Goal: Task Accomplishment & Management: Use online tool/utility

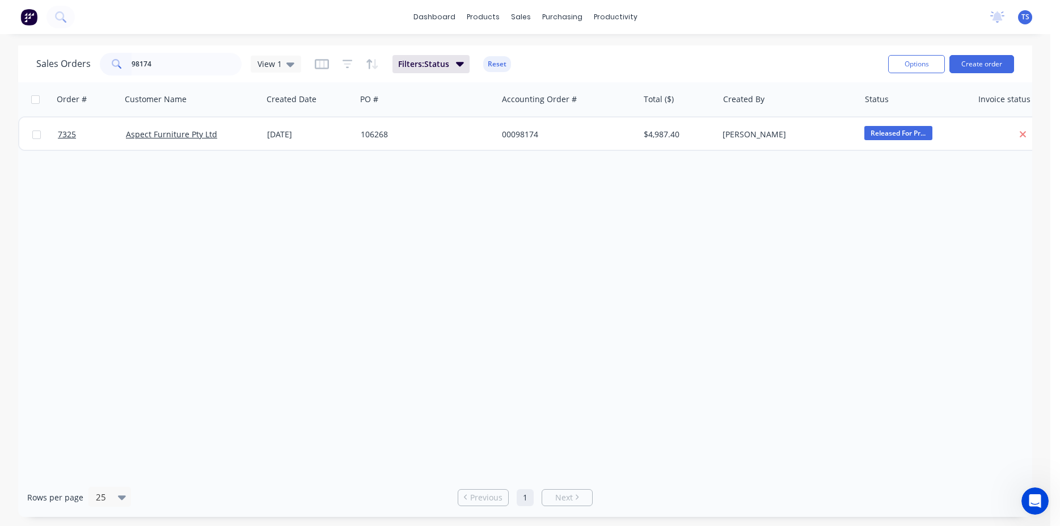
click at [180, 70] on input "98174" at bounding box center [187, 64] width 111 height 23
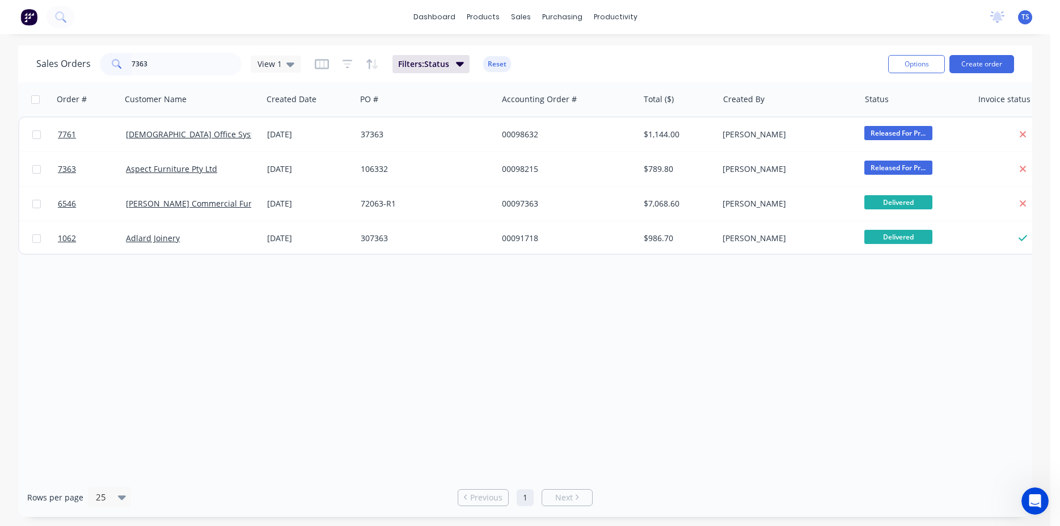
click at [180, 71] on input "7363" at bounding box center [187, 64] width 111 height 23
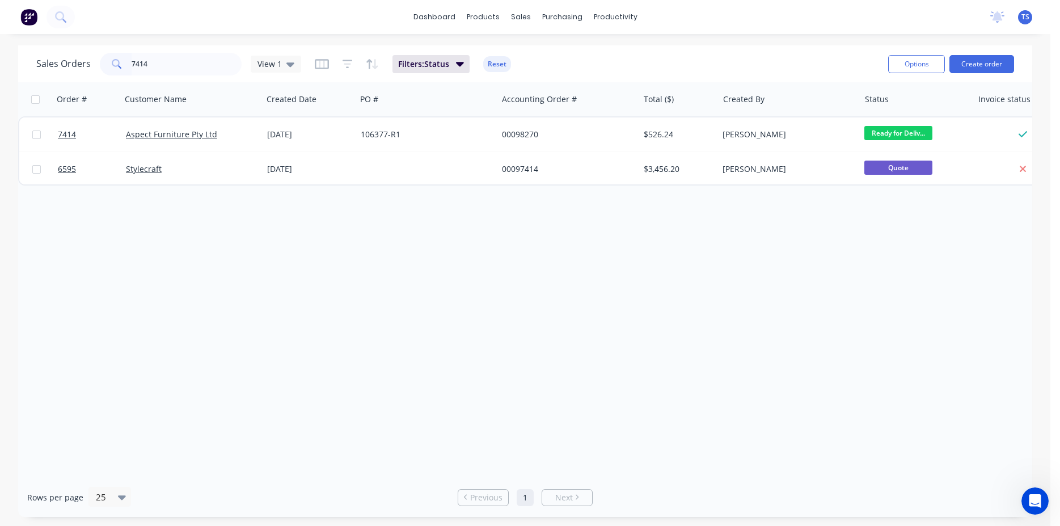
click at [183, 68] on input "7414" at bounding box center [187, 64] width 111 height 23
click at [183, 68] on input "7633" at bounding box center [187, 64] width 111 height 23
click at [183, 68] on input "7747" at bounding box center [187, 64] width 111 height 23
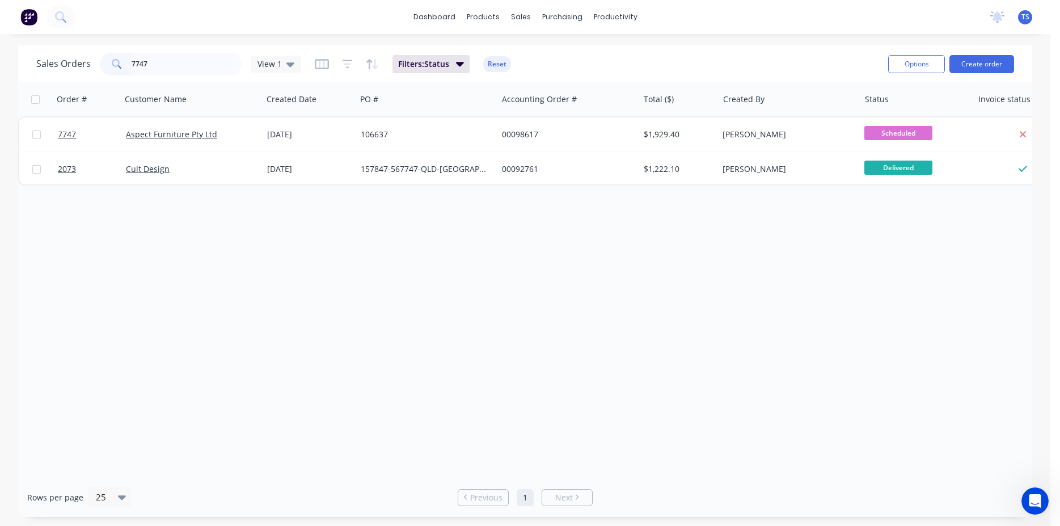
click at [183, 68] on input "7747" at bounding box center [187, 64] width 111 height 23
click at [183, 68] on input "7736" at bounding box center [187, 64] width 111 height 23
click at [183, 68] on input "7693" at bounding box center [187, 64] width 111 height 23
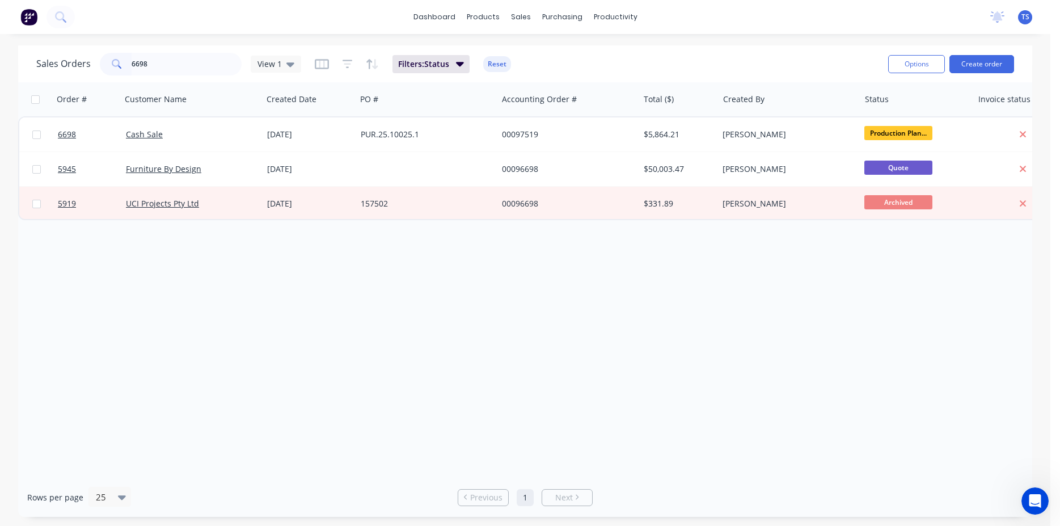
click at [177, 71] on input "6698" at bounding box center [187, 64] width 111 height 23
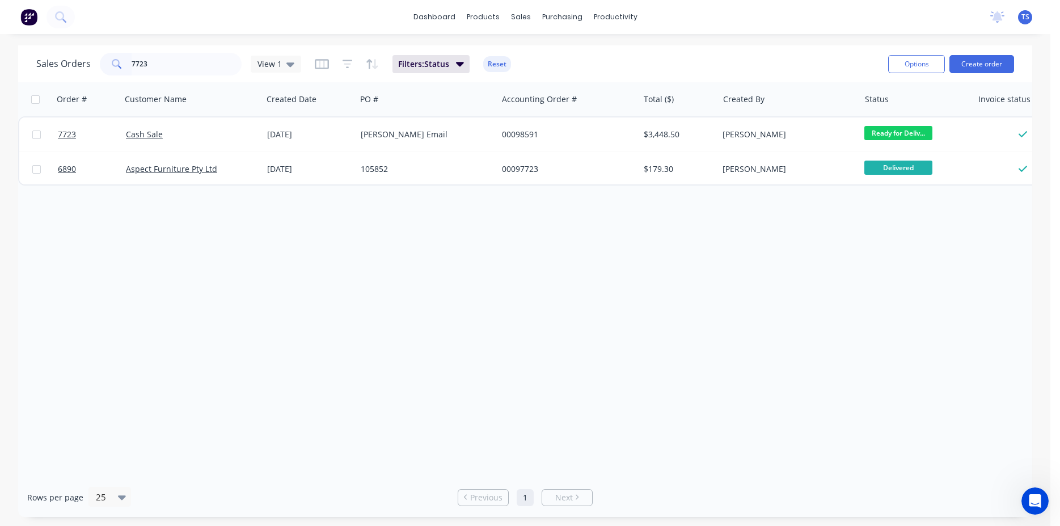
click at [177, 71] on input "7723" at bounding box center [187, 64] width 111 height 23
click at [176, 71] on input "7723" at bounding box center [187, 64] width 111 height 23
click at [166, 68] on input "7723" at bounding box center [187, 64] width 111 height 23
click at [166, 68] on input "7508" at bounding box center [187, 64] width 111 height 23
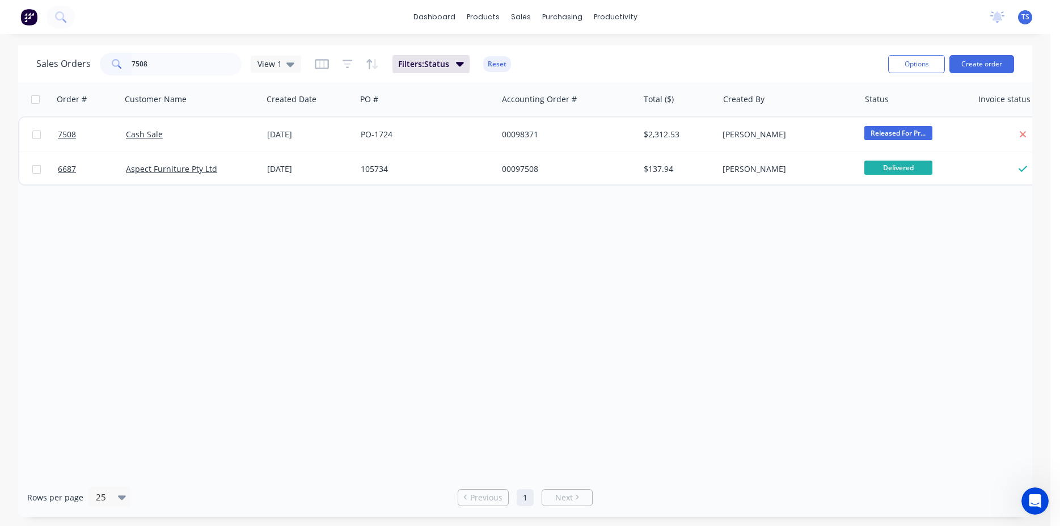
click at [166, 68] on input "7508" at bounding box center [187, 64] width 111 height 23
click at [172, 66] on input "7579" at bounding box center [187, 64] width 111 height 23
click at [204, 64] on input "7613" at bounding box center [187, 64] width 111 height 23
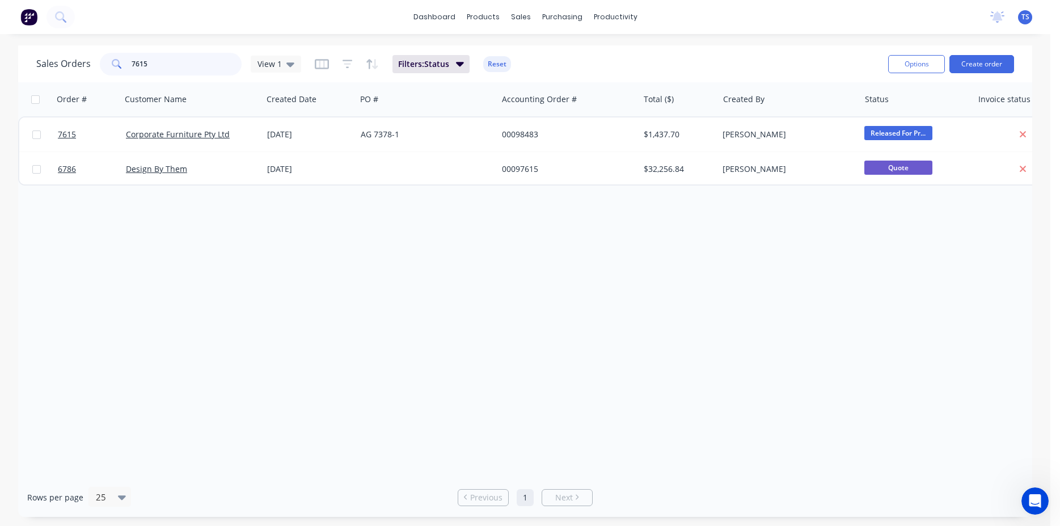
click at [199, 71] on input "7615" at bounding box center [187, 64] width 111 height 23
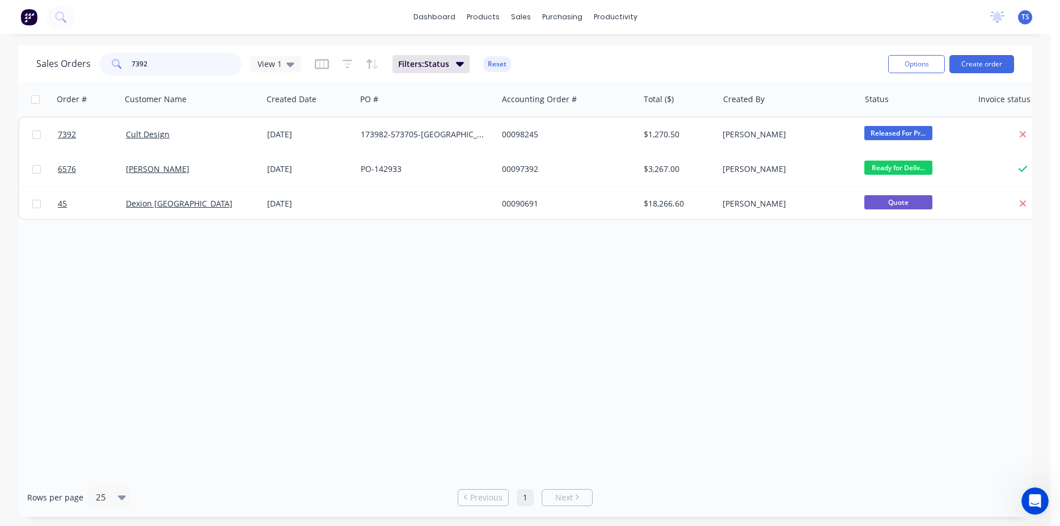
click at [199, 71] on input "7392" at bounding box center [187, 64] width 111 height 23
click at [201, 67] on input "7392" at bounding box center [187, 64] width 111 height 23
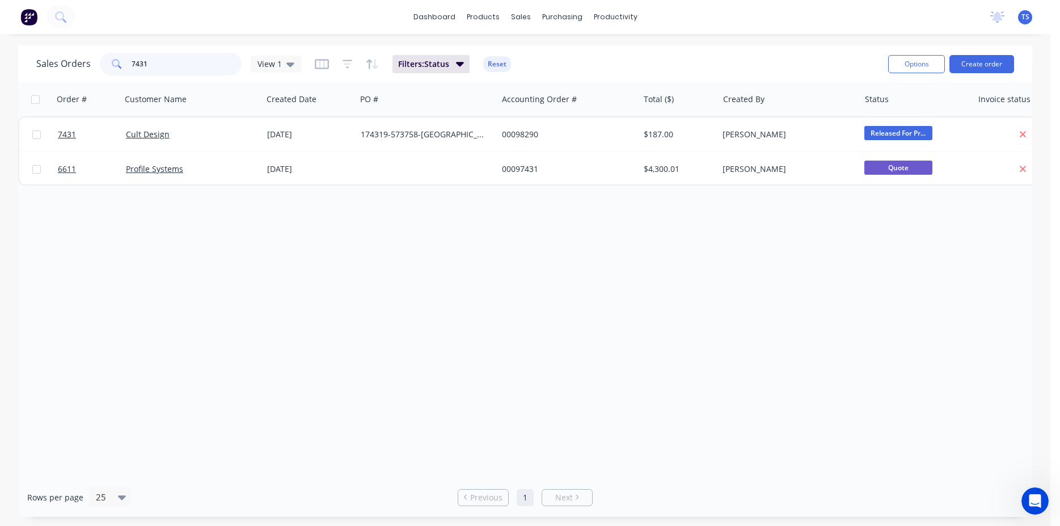
click at [202, 64] on input "7431" at bounding box center [187, 64] width 111 height 23
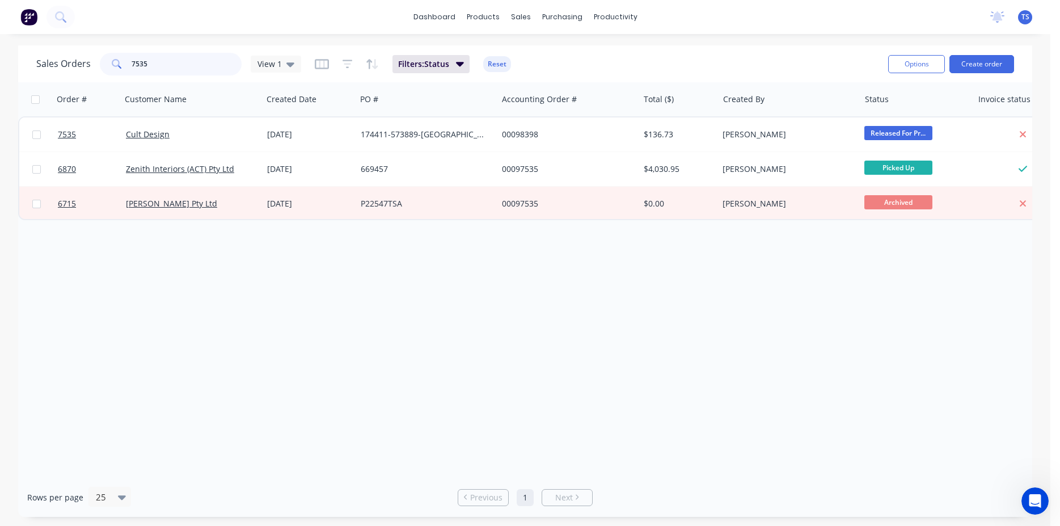
click at [195, 66] on input "7535" at bounding box center [187, 64] width 111 height 23
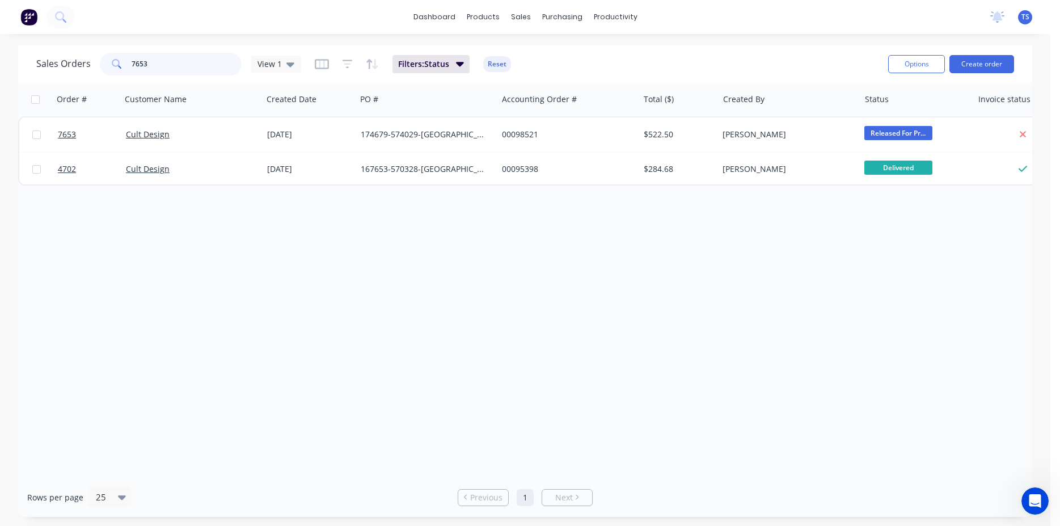
click at [188, 71] on input "7653" at bounding box center [187, 64] width 111 height 23
click at [187, 72] on input "7757" at bounding box center [187, 64] width 111 height 23
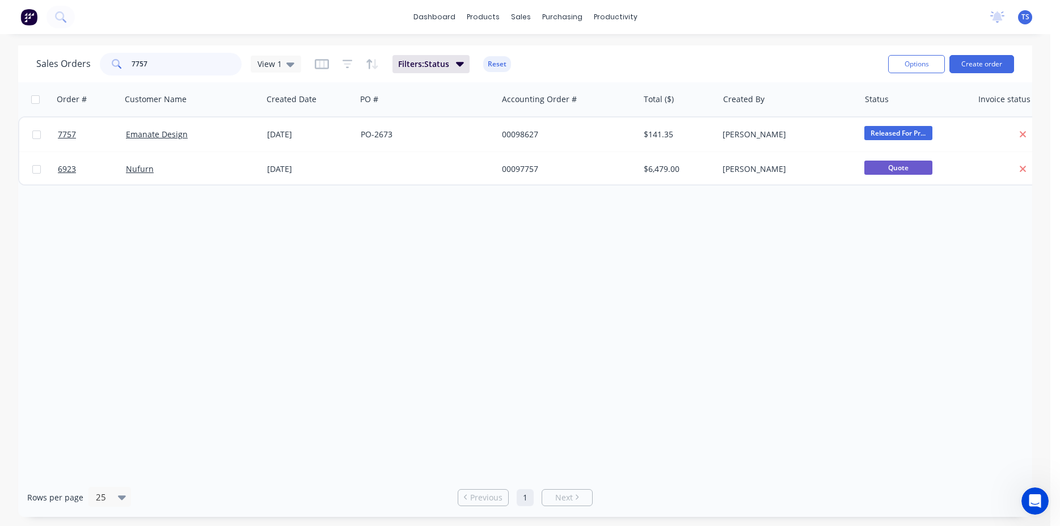
click at [187, 72] on input "7757" at bounding box center [187, 64] width 111 height 23
click at [178, 64] on input "96093" at bounding box center [187, 64] width 111 height 23
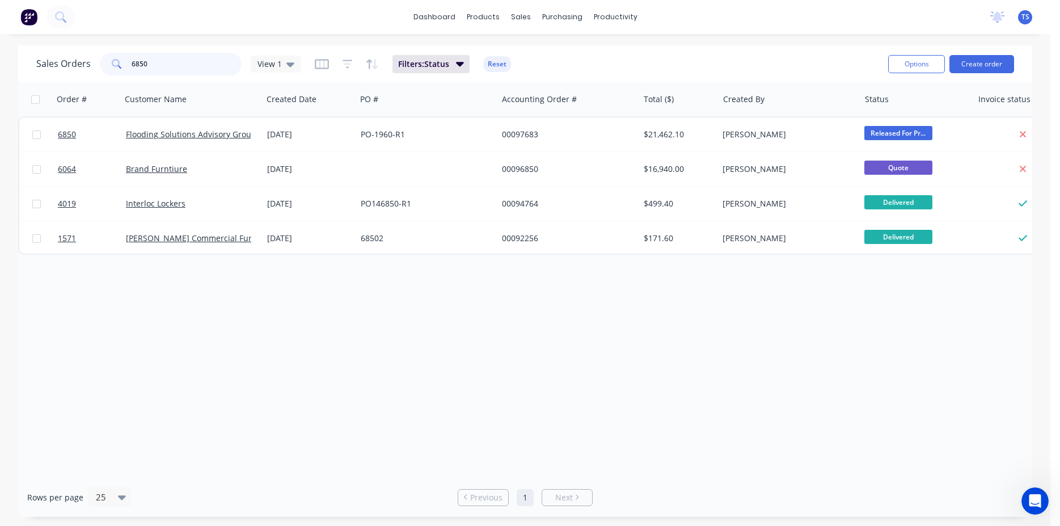
click at [171, 69] on input "6850" at bounding box center [187, 64] width 111 height 23
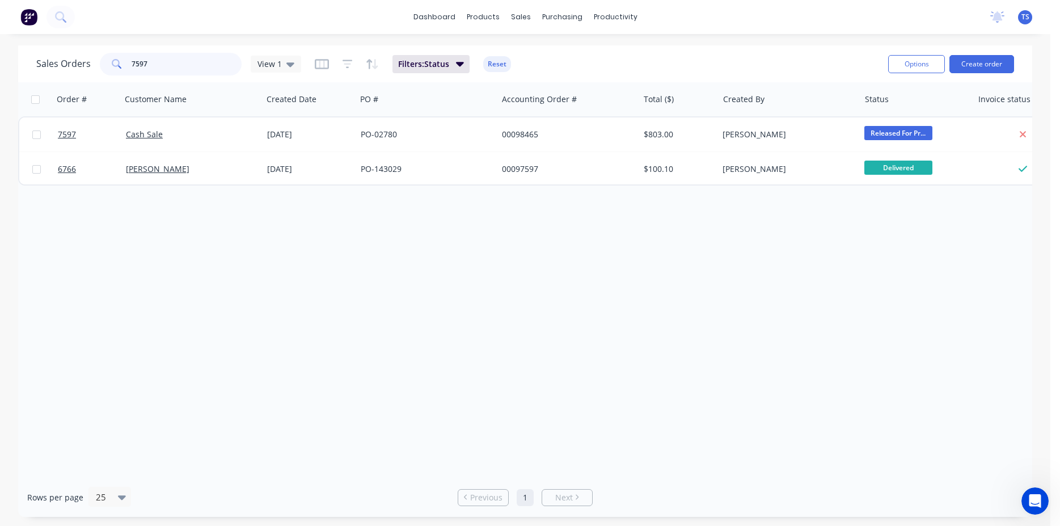
click at [185, 69] on input "7597" at bounding box center [187, 64] width 111 height 23
click at [179, 70] on input "7720" at bounding box center [187, 64] width 111 height 23
click at [179, 72] on input "6752" at bounding box center [187, 64] width 111 height 23
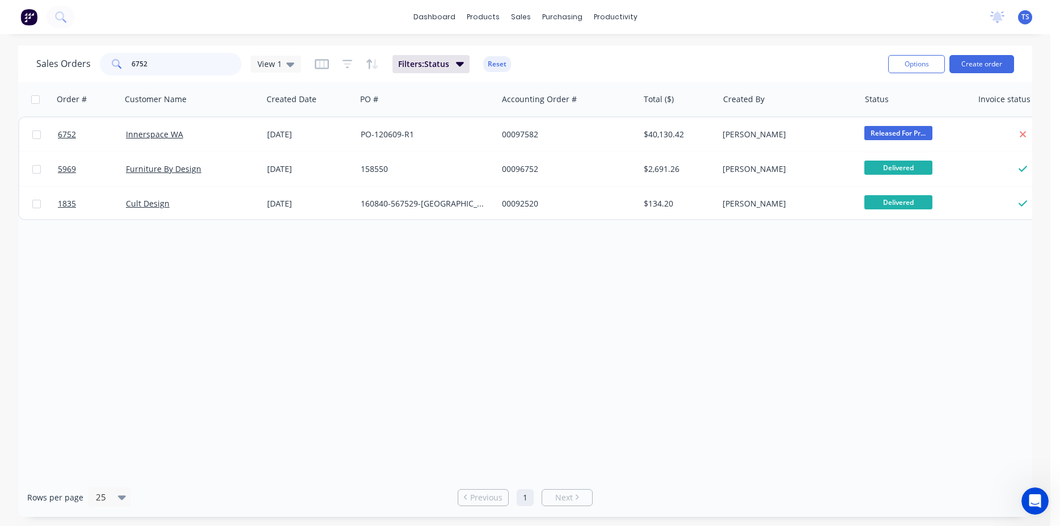
click at [179, 72] on input "6752" at bounding box center [187, 64] width 111 height 23
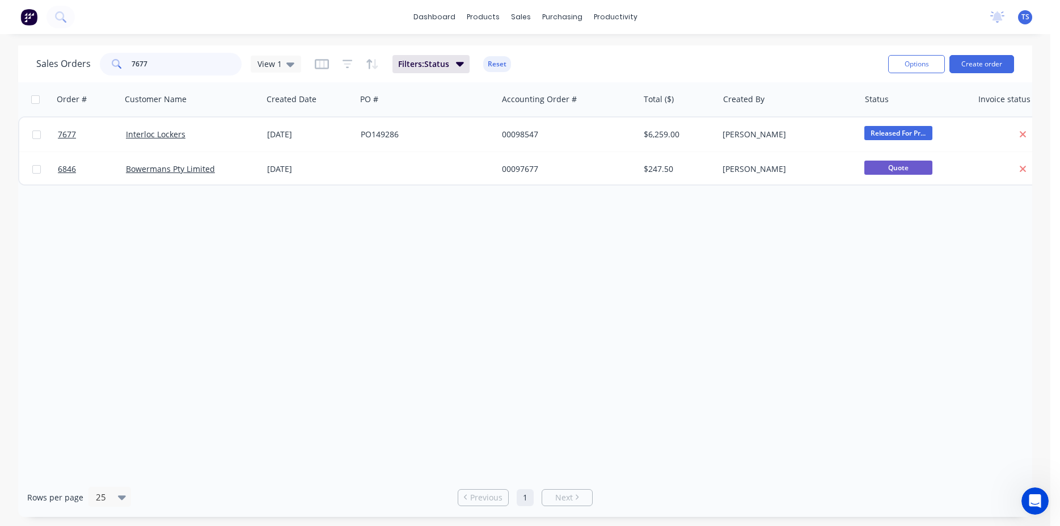
click at [179, 73] on input "7677" at bounding box center [187, 64] width 111 height 23
click at [187, 72] on input "7754" at bounding box center [187, 64] width 111 height 23
click at [187, 72] on input "7755" at bounding box center [187, 64] width 111 height 23
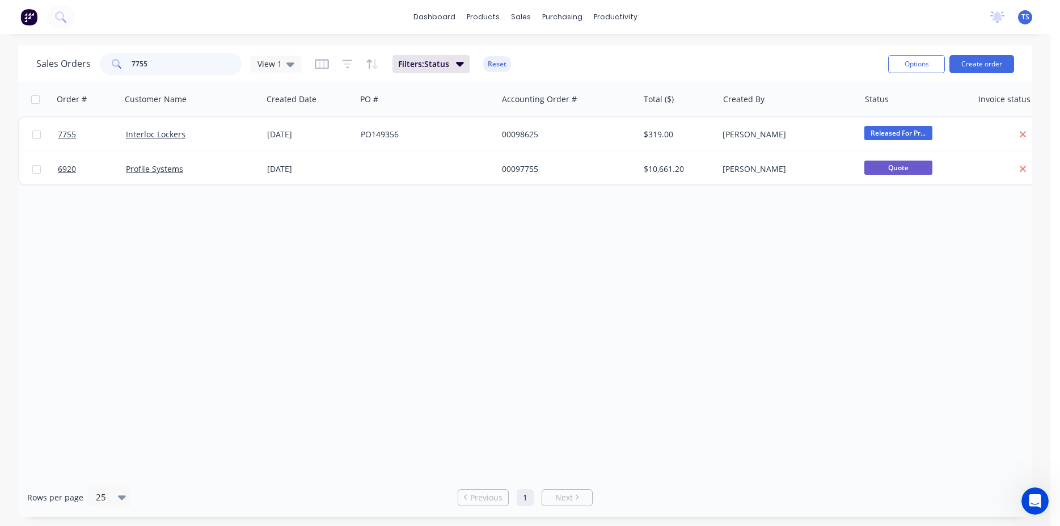
click at [187, 72] on input "7755" at bounding box center [187, 64] width 111 height 23
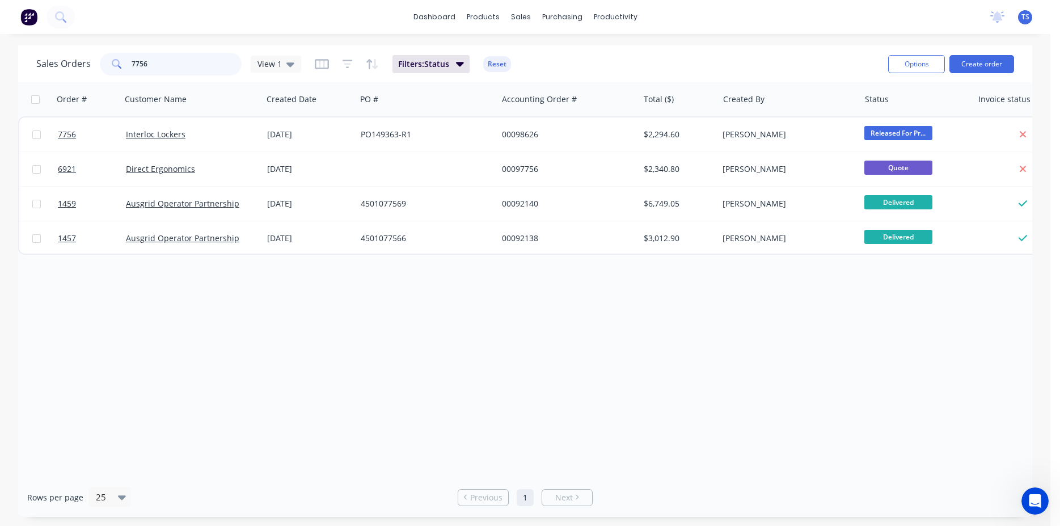
click at [187, 72] on input "7756" at bounding box center [187, 64] width 111 height 23
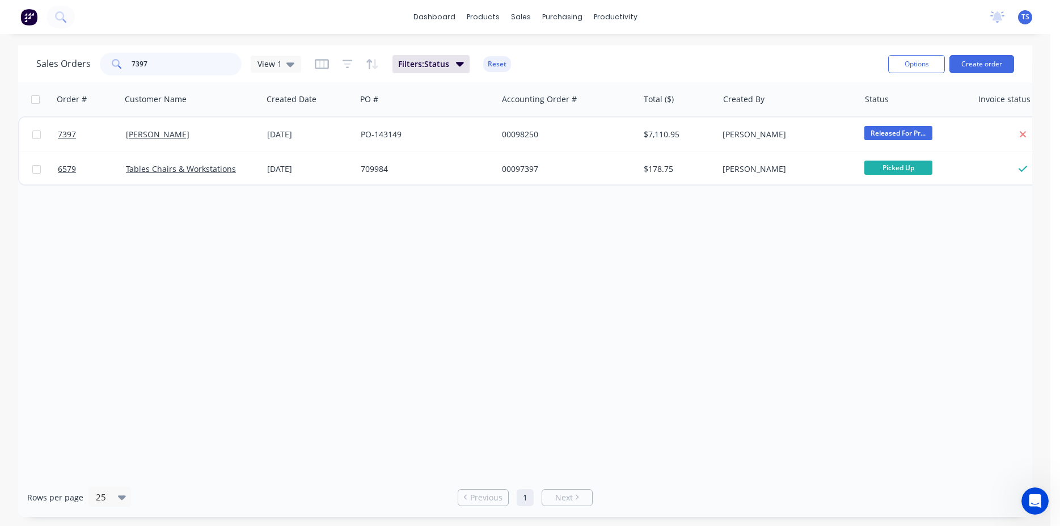
click at [182, 74] on input "7397" at bounding box center [187, 64] width 111 height 23
click at [190, 66] on input "7646" at bounding box center [187, 64] width 111 height 23
click at [191, 71] on input "7592" at bounding box center [187, 64] width 111 height 23
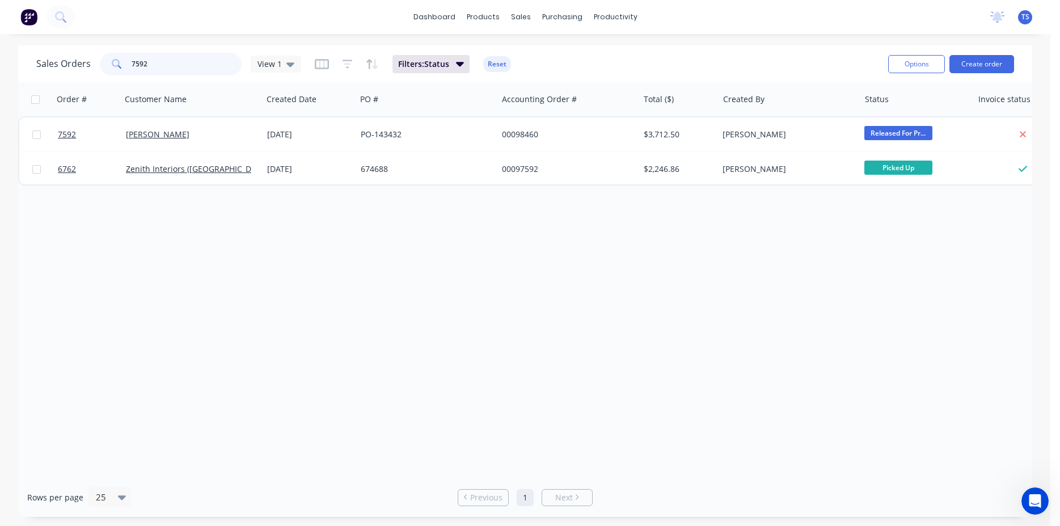
click at [191, 71] on input "7592" at bounding box center [187, 64] width 111 height 23
click at [179, 69] on input "7685" at bounding box center [187, 64] width 111 height 23
click at [175, 70] on input "7731" at bounding box center [187, 64] width 111 height 23
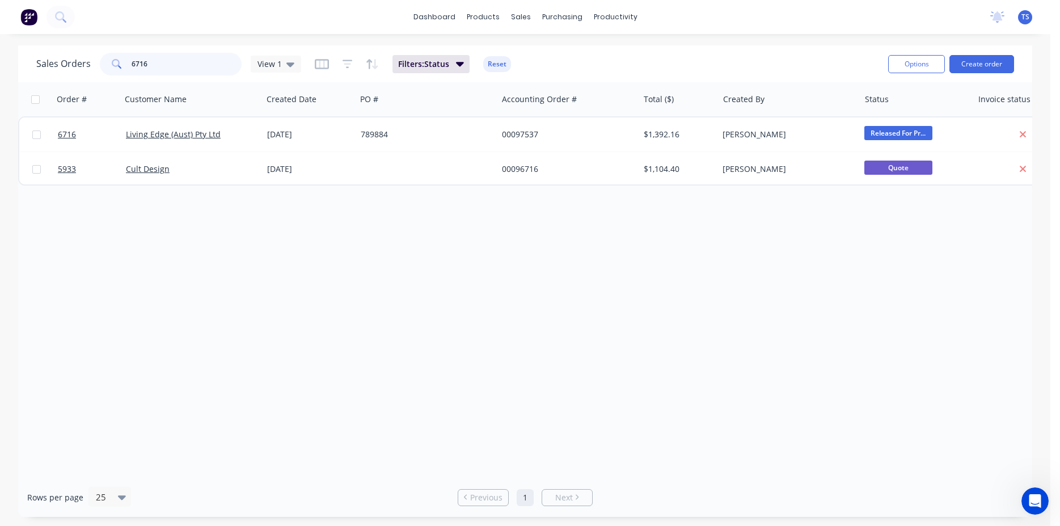
click at [178, 69] on input "6716" at bounding box center [187, 64] width 111 height 23
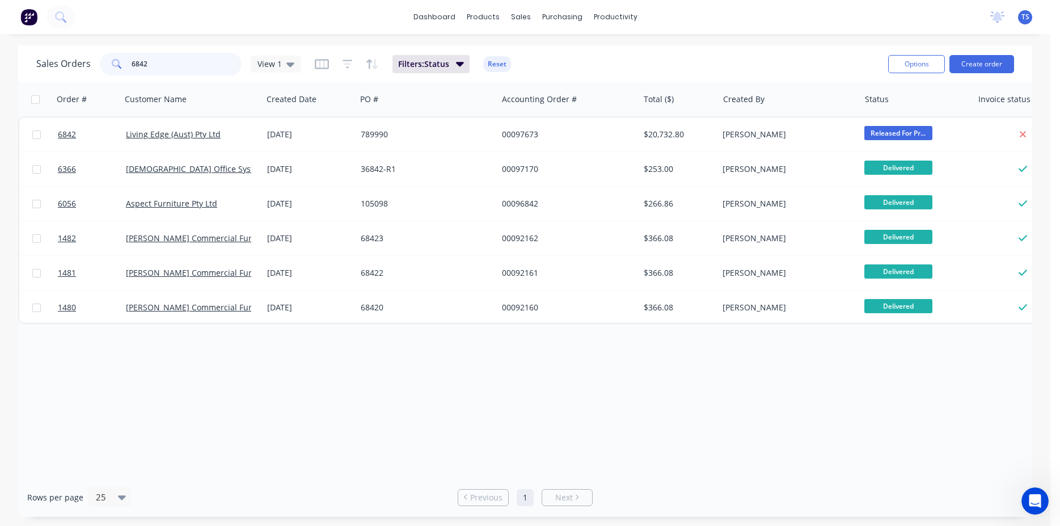
click at [178, 69] on input "6842" at bounding box center [187, 64] width 111 height 23
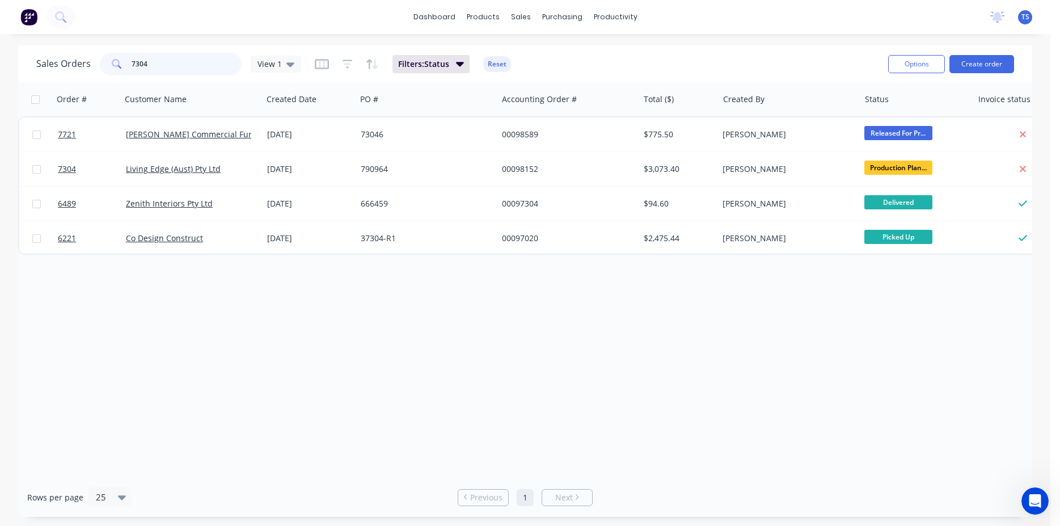
click at [180, 66] on input "7304" at bounding box center [187, 64] width 111 height 23
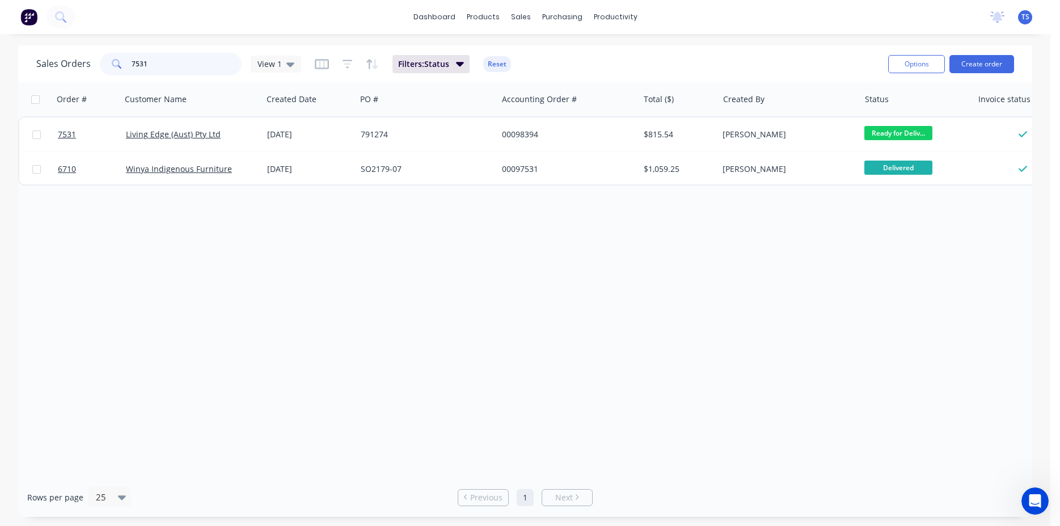
click at [184, 66] on input "7531" at bounding box center [187, 64] width 111 height 23
click at [184, 65] on input "7531" at bounding box center [187, 64] width 111 height 23
click at [184, 65] on input "7717" at bounding box center [187, 64] width 111 height 23
click at [193, 63] on input "6309" at bounding box center [187, 64] width 111 height 23
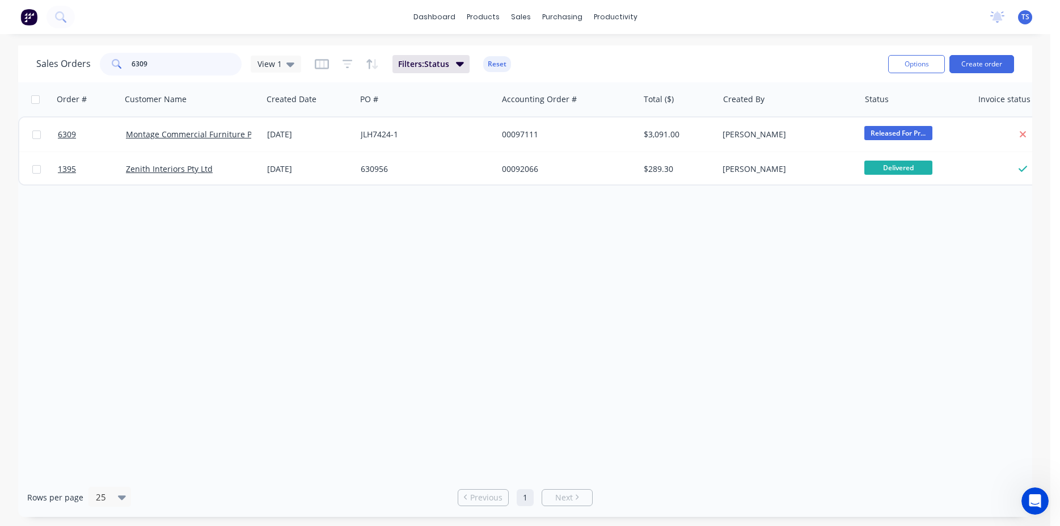
click at [193, 63] on input "6309" at bounding box center [187, 64] width 111 height 23
click at [185, 65] on input "7447" at bounding box center [187, 64] width 111 height 23
click at [208, 67] on input "7527" at bounding box center [187, 64] width 111 height 23
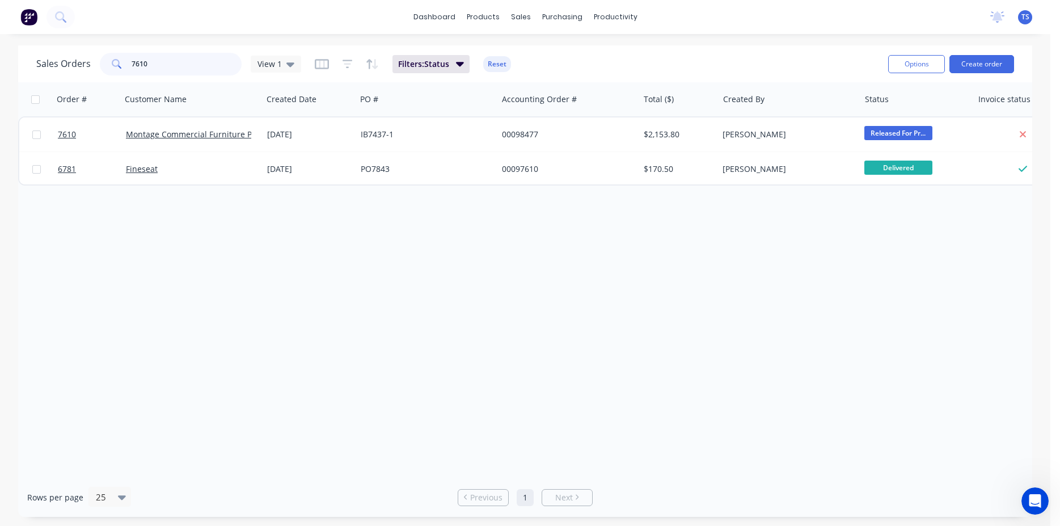
click at [183, 69] on input "7610" at bounding box center [187, 64] width 111 height 23
click at [178, 70] on input "7692" at bounding box center [187, 64] width 111 height 23
click at [174, 70] on input "7318" at bounding box center [187, 64] width 111 height 23
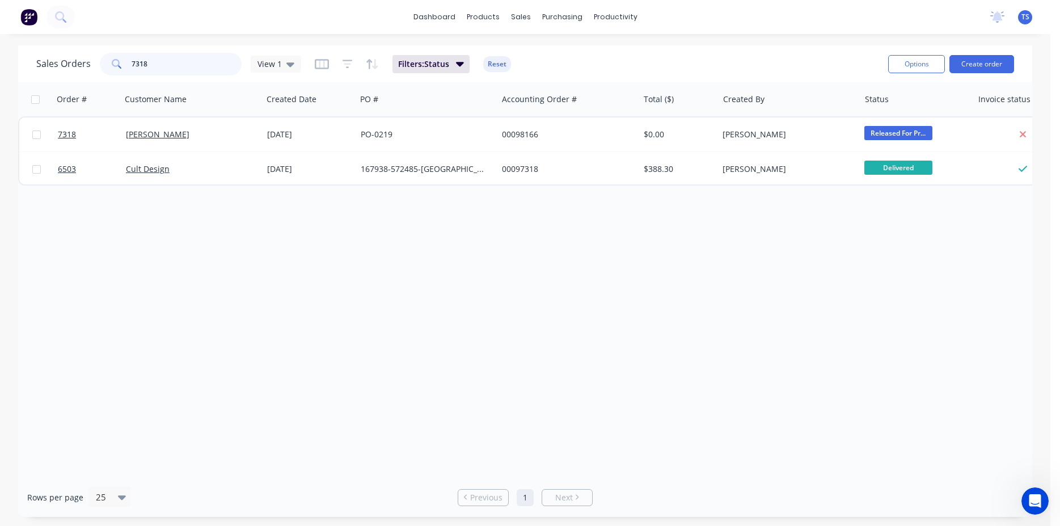
click at [174, 70] on input "7318" at bounding box center [187, 64] width 111 height 23
click at [183, 65] on input "6614" at bounding box center [187, 64] width 111 height 23
click at [182, 65] on input "5498" at bounding box center [187, 64] width 111 height 23
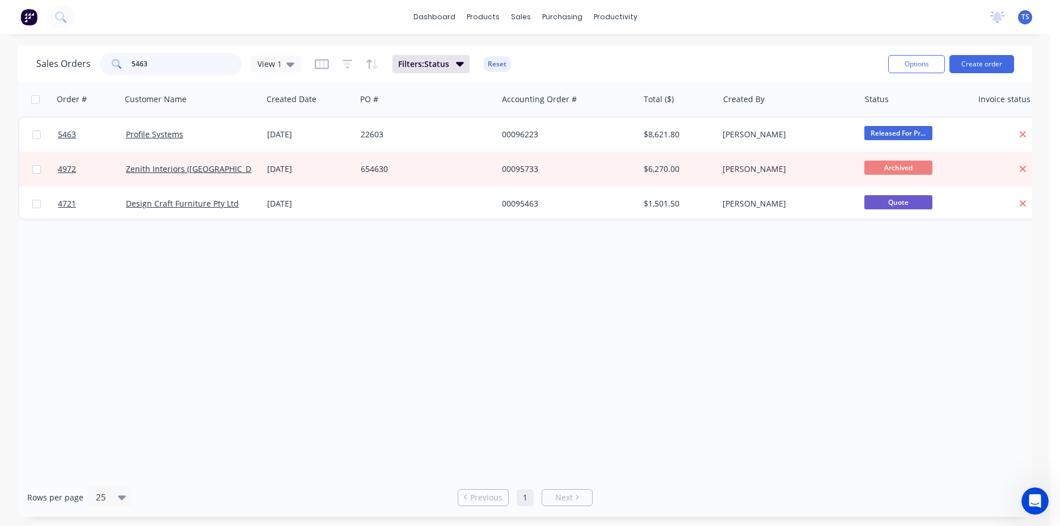
click at [182, 65] on input "5463" at bounding box center [187, 64] width 111 height 23
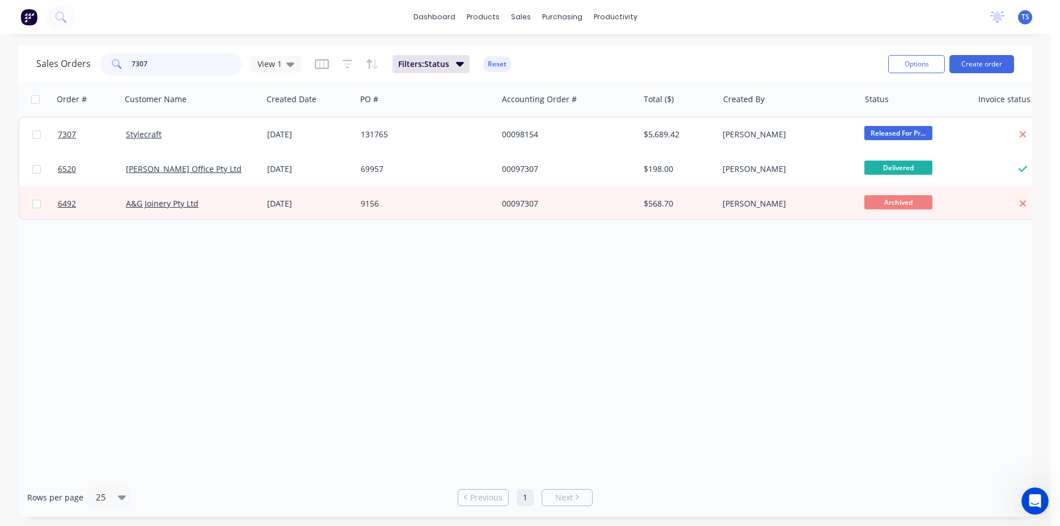
click at [163, 68] on input "7307" at bounding box center [187, 64] width 111 height 23
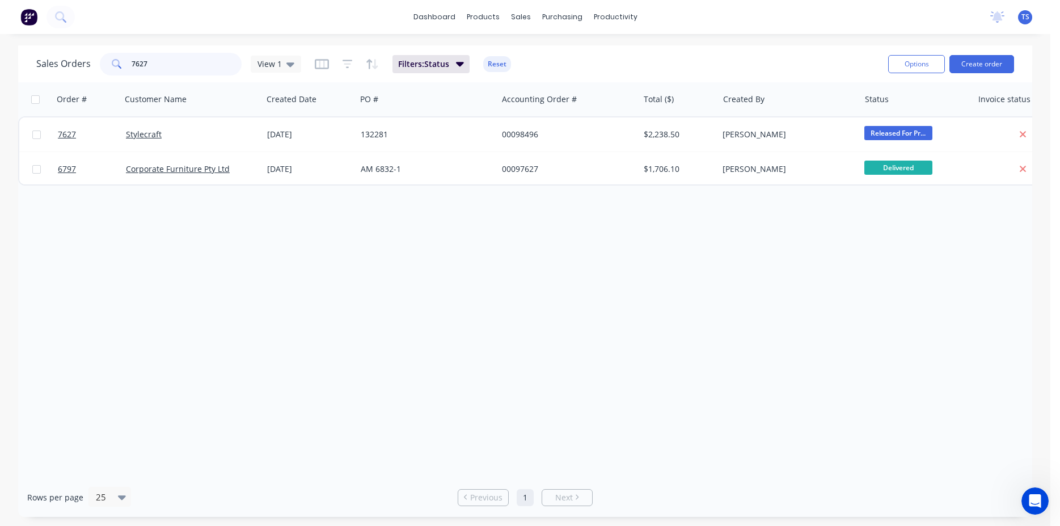
click at [161, 69] on input "7627" at bounding box center [187, 64] width 111 height 23
click at [170, 62] on input "7746" at bounding box center [187, 64] width 111 height 23
click at [164, 69] on input "7474" at bounding box center [187, 64] width 111 height 23
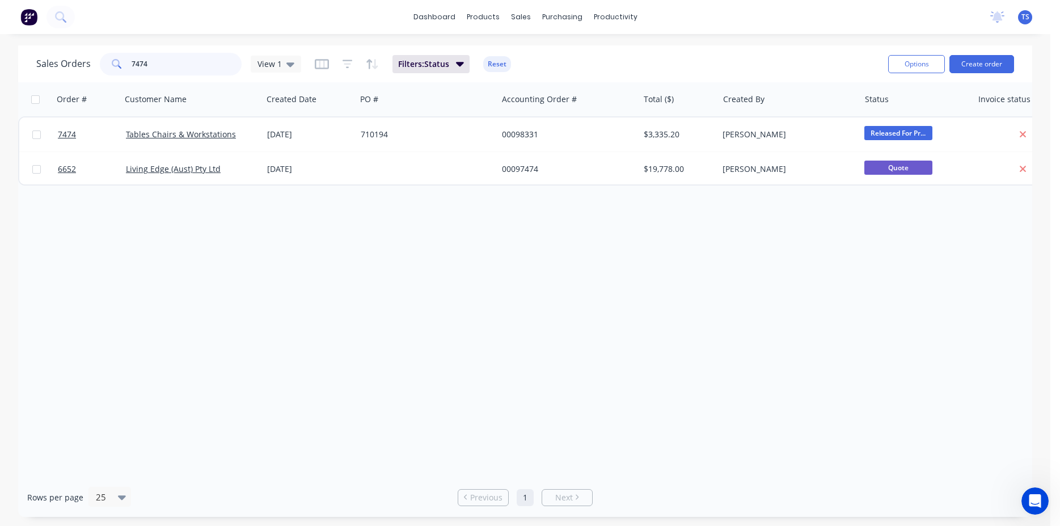
click at [164, 69] on input "7474" at bounding box center [187, 64] width 111 height 23
click at [164, 68] on input "7559" at bounding box center [187, 64] width 111 height 23
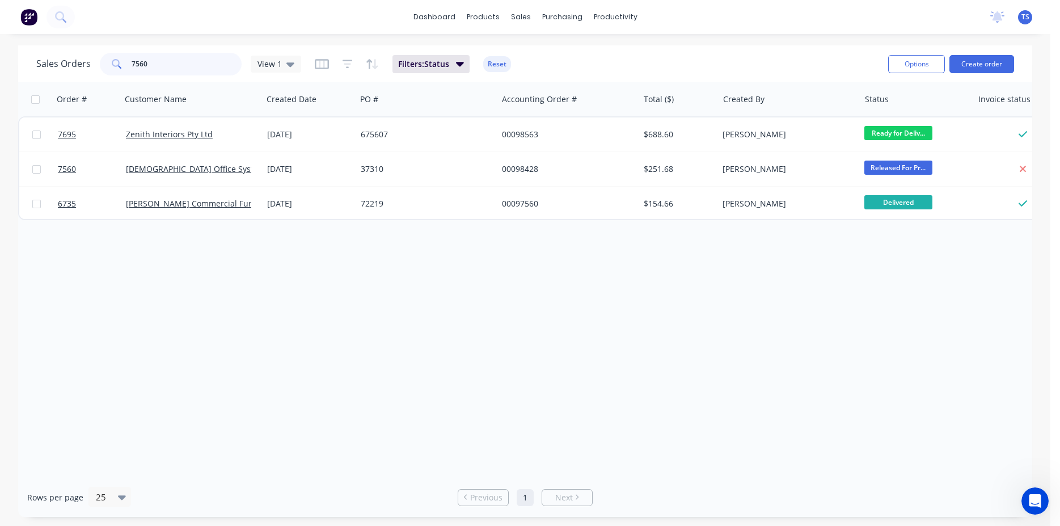
click at [161, 69] on input "7560" at bounding box center [187, 64] width 111 height 23
click at [163, 70] on input "7741" at bounding box center [187, 64] width 111 height 23
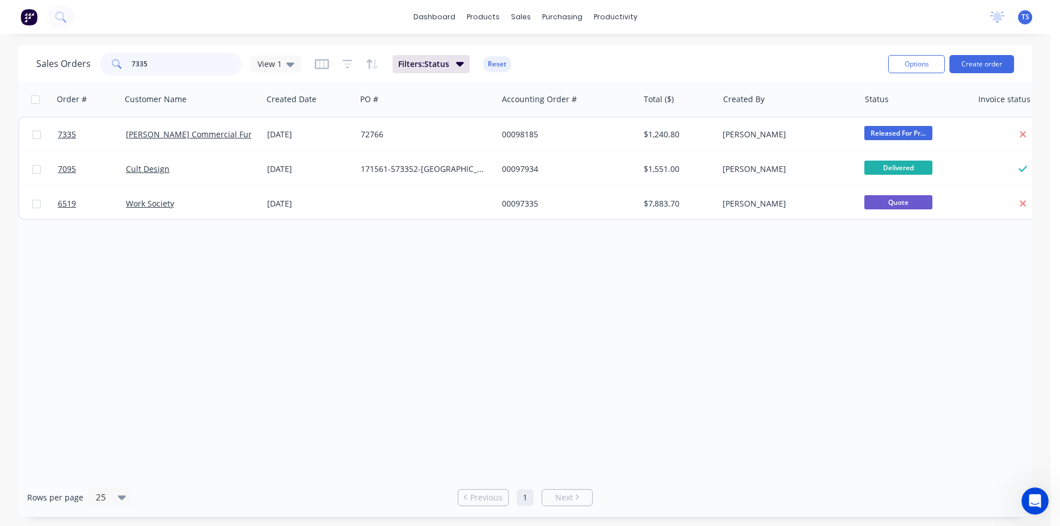
click at [162, 71] on input "7335" at bounding box center [187, 64] width 111 height 23
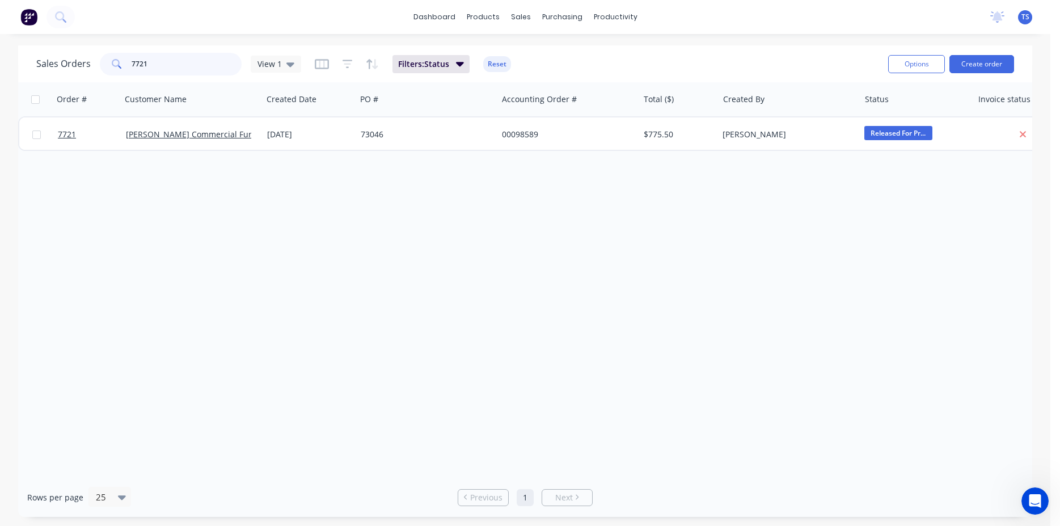
click at [159, 71] on input "7721" at bounding box center [187, 64] width 111 height 23
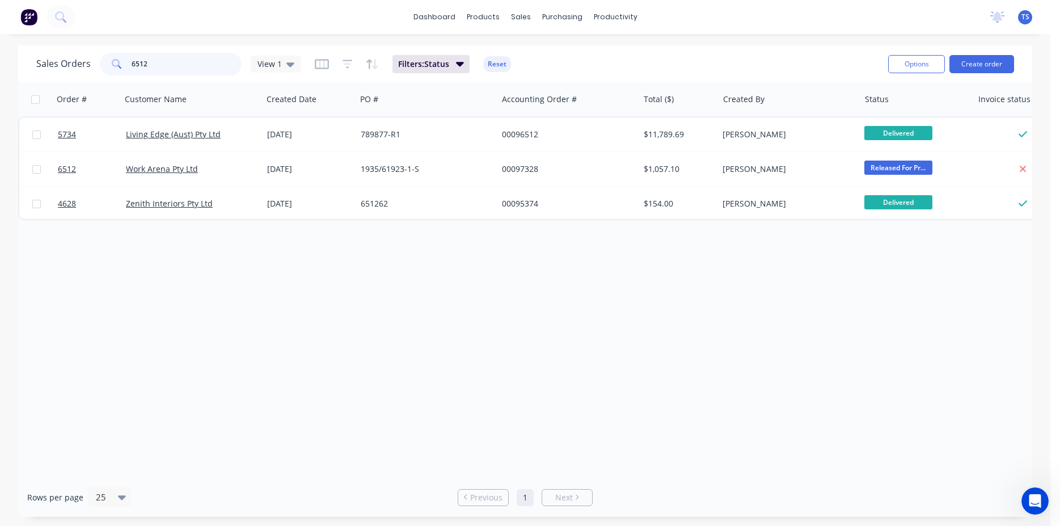
click at [173, 64] on input "6512" at bounding box center [187, 64] width 111 height 23
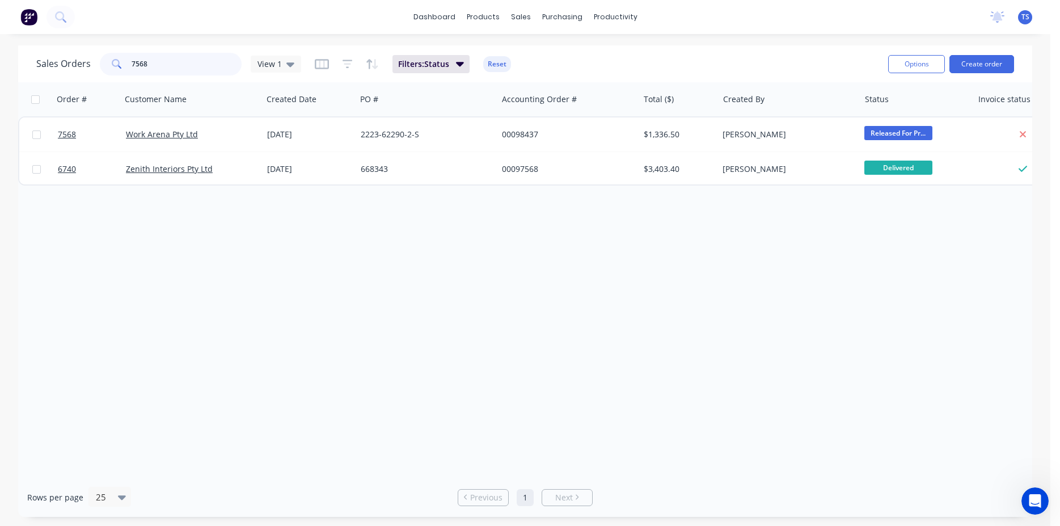
click at [159, 64] on input "7568" at bounding box center [187, 64] width 111 height 23
click at [166, 66] on input "6847" at bounding box center [187, 64] width 111 height 23
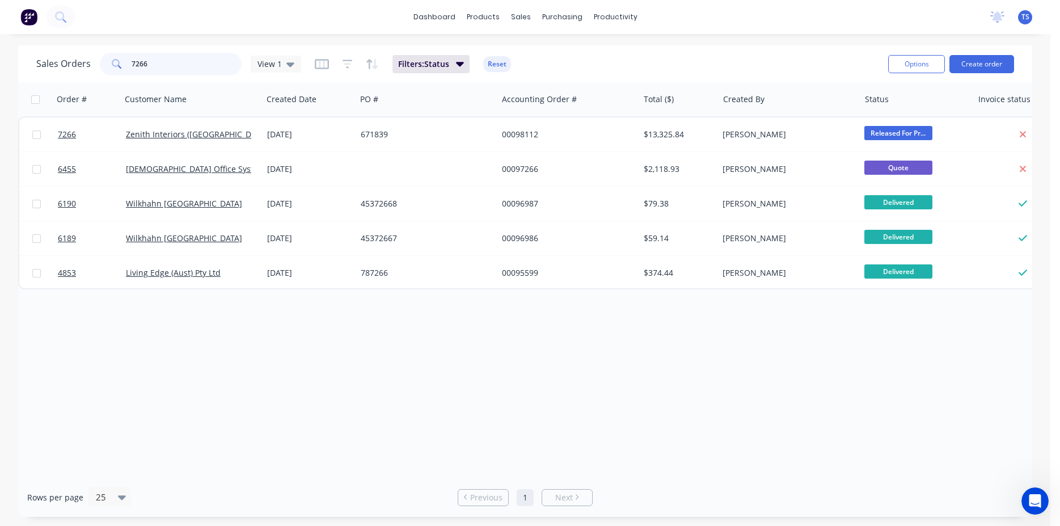
click at [163, 67] on input "7266" at bounding box center [187, 64] width 111 height 23
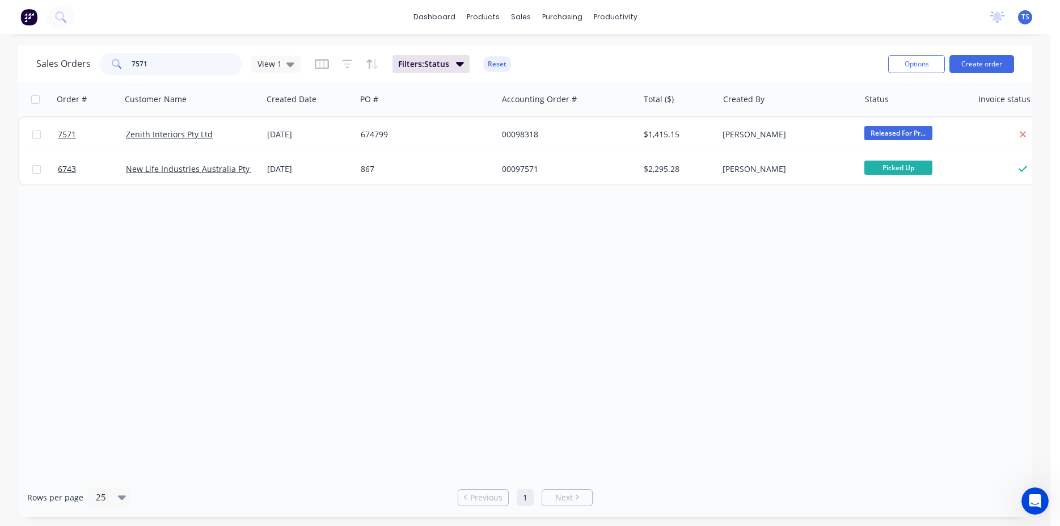
click at [161, 68] on input "7571" at bounding box center [187, 64] width 111 height 23
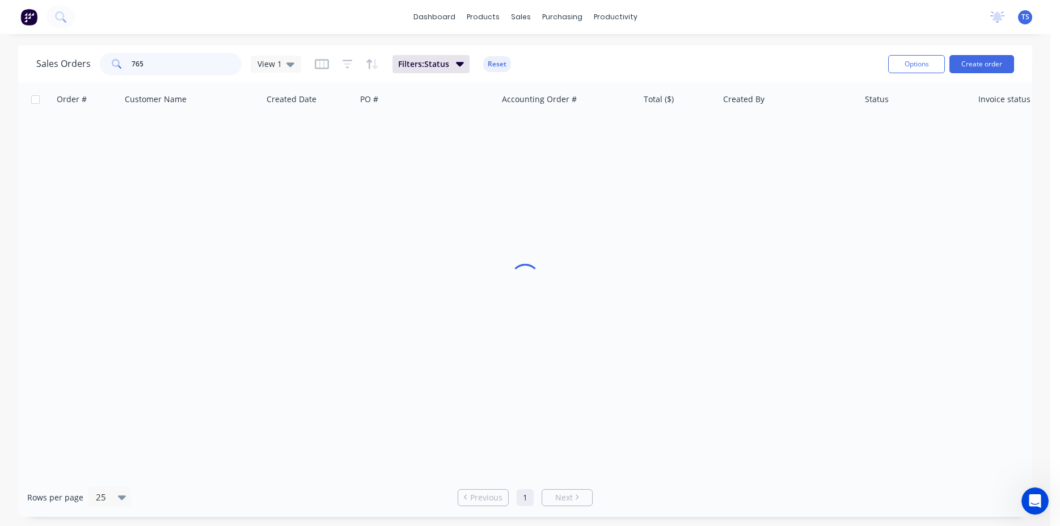
type input "7654"
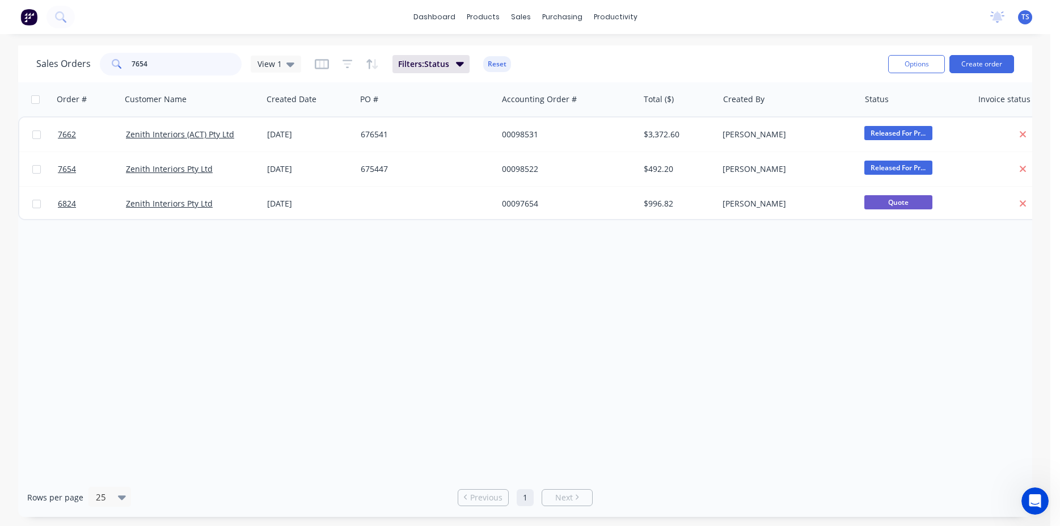
click at [176, 61] on input "7654" at bounding box center [187, 64] width 111 height 23
click at [158, 61] on input "7654" at bounding box center [187, 64] width 111 height 23
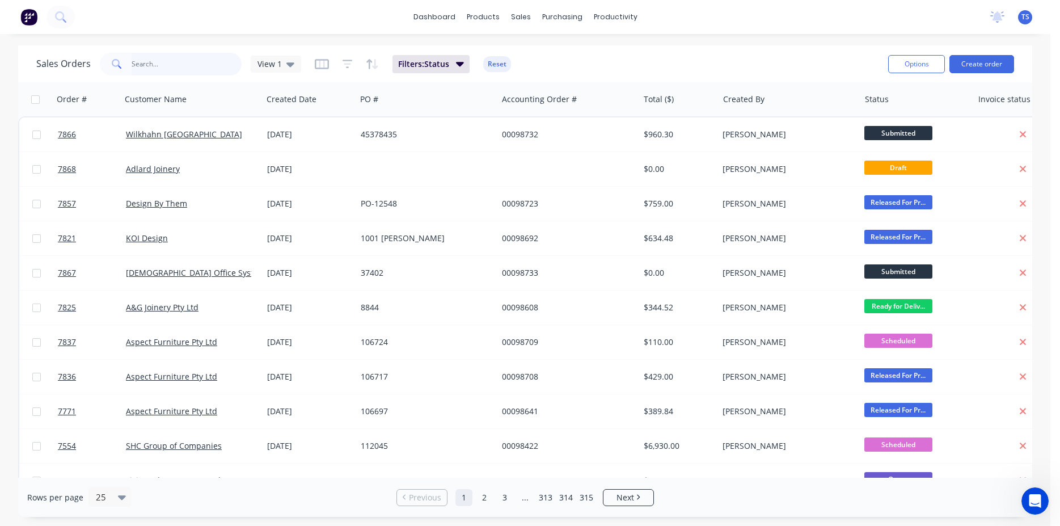
click at [152, 66] on input "text" at bounding box center [187, 64] width 111 height 23
click at [159, 58] on input "text" at bounding box center [187, 64] width 111 height 23
paste input "4501509590"
type input "4501509590"
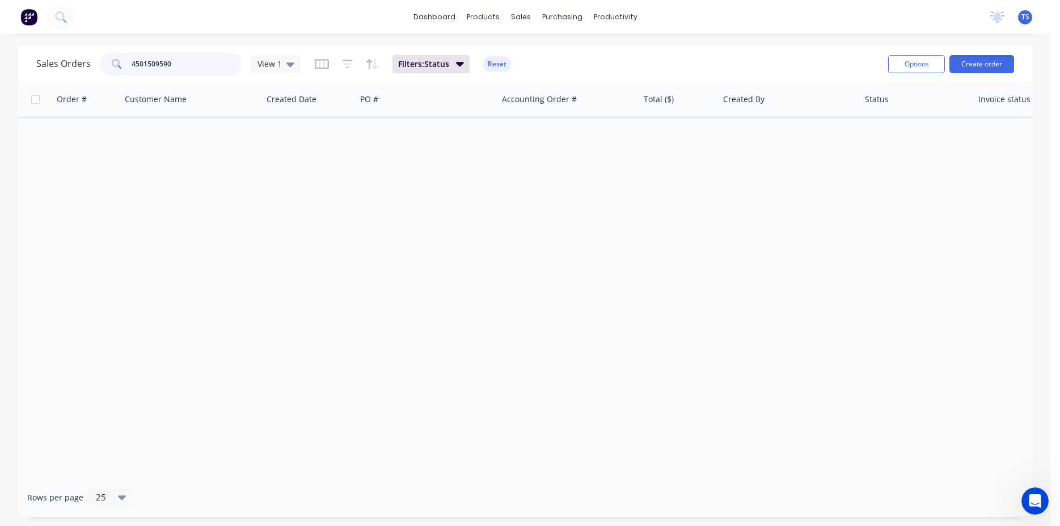
drag, startPoint x: 181, startPoint y: 70, endPoint x: 34, endPoint y: 70, distance: 146.9
click at [132, 70] on input "4501509590" at bounding box center [187, 64] width 111 height 23
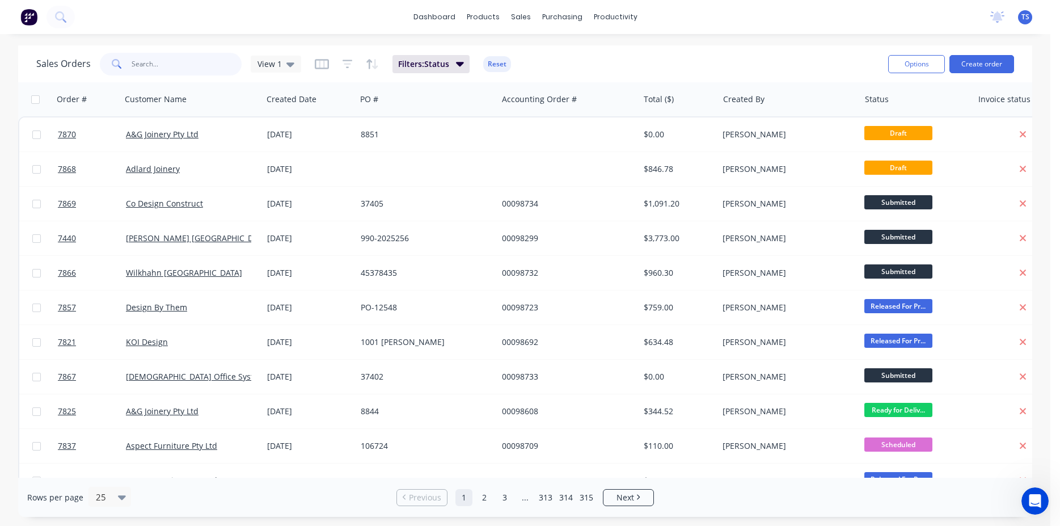
click at [221, 61] on input "text" at bounding box center [187, 64] width 111 height 23
click at [159, 56] on input "text" at bounding box center [187, 64] width 111 height 23
click at [208, 56] on input "text" at bounding box center [187, 64] width 111 height 23
paste input "2288-61024-1-S"
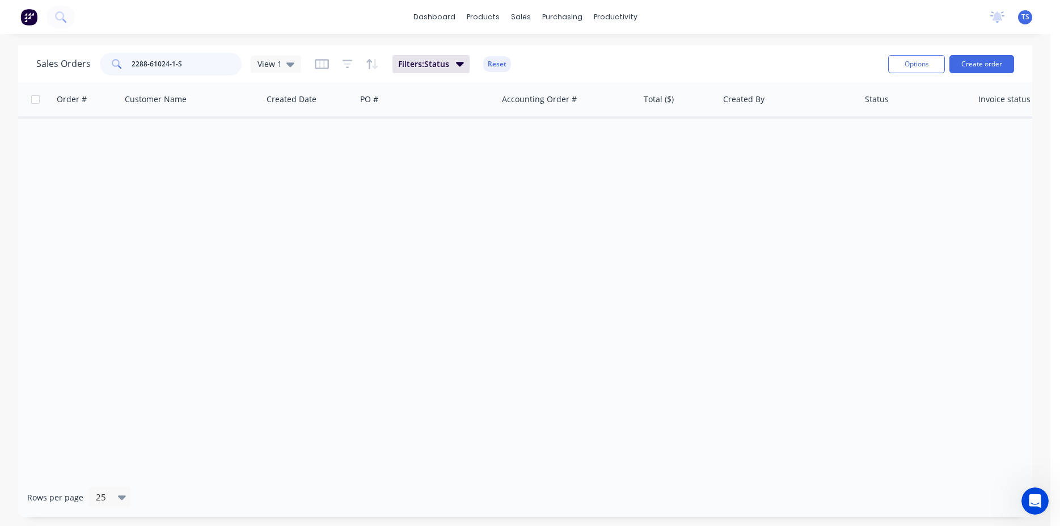
click at [149, 62] on input "2288-61024-1-S" at bounding box center [187, 64] width 111 height 23
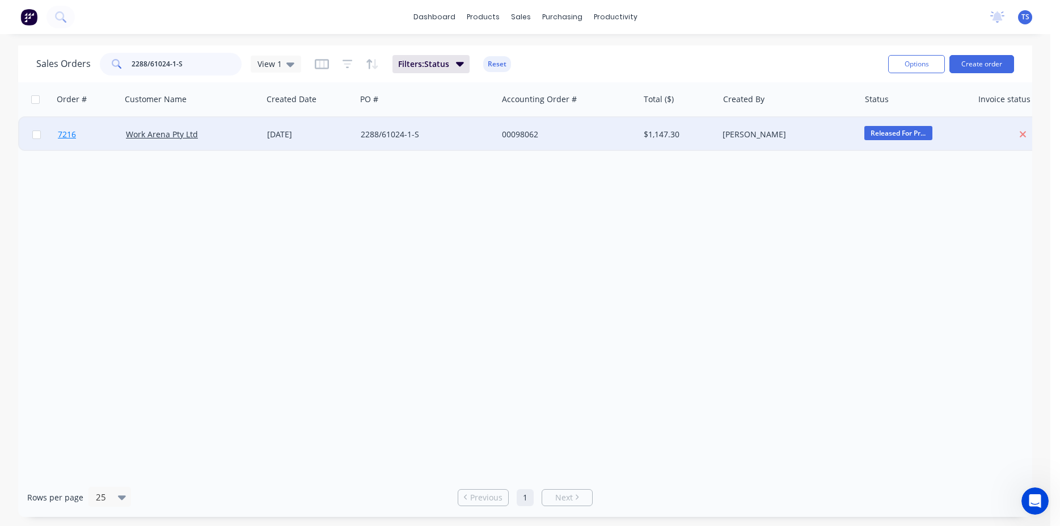
type input "2288/61024-1-S"
click at [79, 140] on link "7216" at bounding box center [92, 134] width 68 height 34
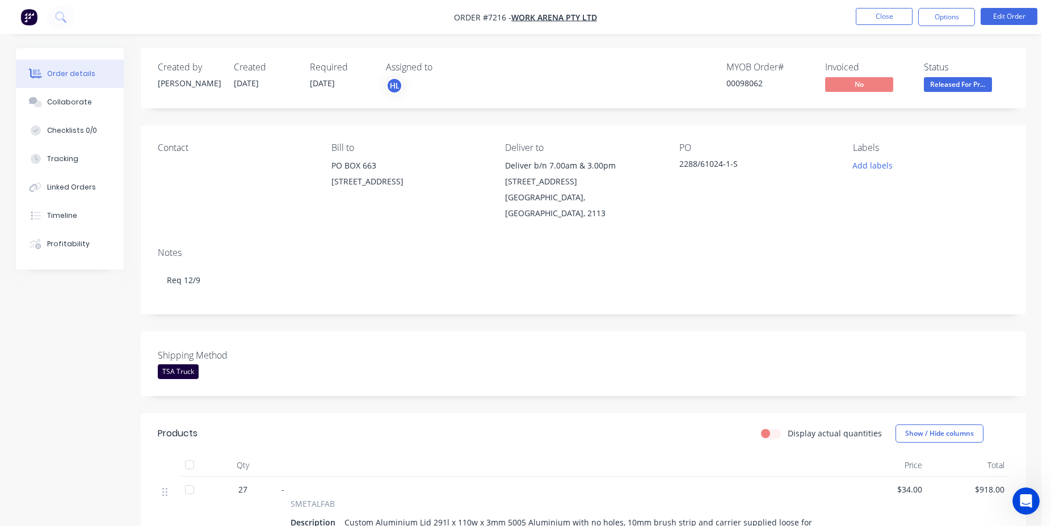
click at [756, 81] on div "00098062" at bounding box center [768, 83] width 85 height 12
copy div "00098062"
click at [893, 12] on button "Close" at bounding box center [883, 16] width 57 height 17
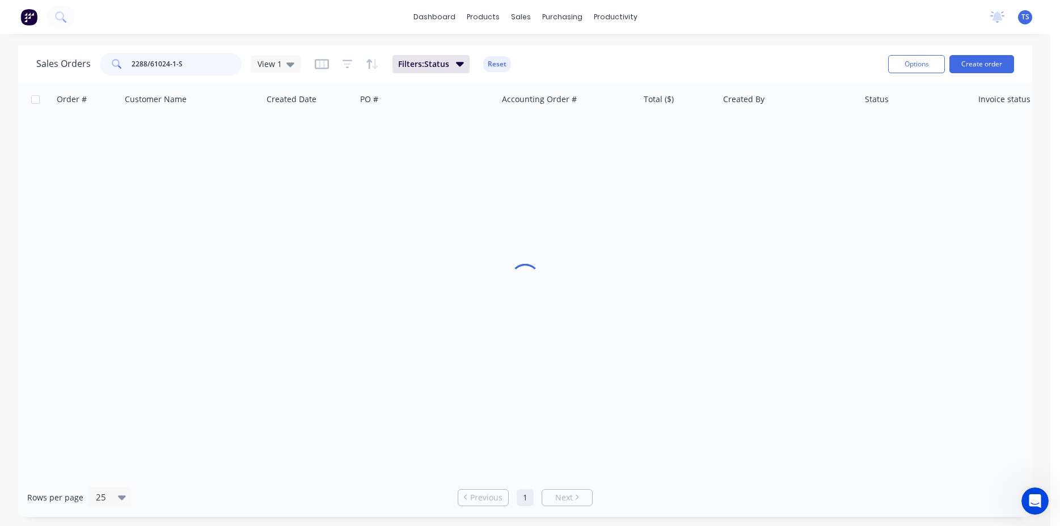
click at [171, 65] on input "2288/61024-1-S" at bounding box center [187, 64] width 111 height 23
click at [202, 62] on input "2288/61024-1-S" at bounding box center [187, 64] width 111 height 23
paste input "90-62213"
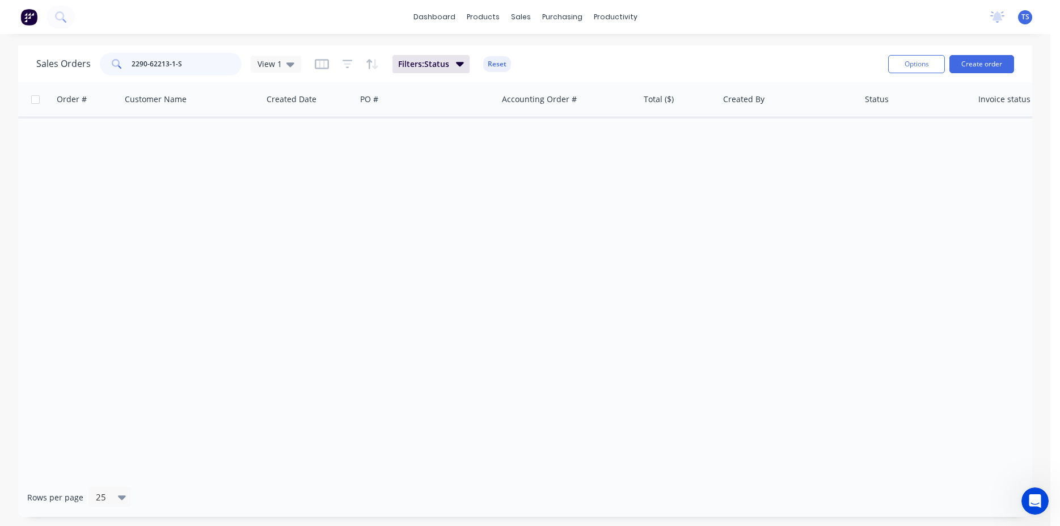
click at [149, 64] on input "2290-62213-1-S" at bounding box center [187, 64] width 111 height 23
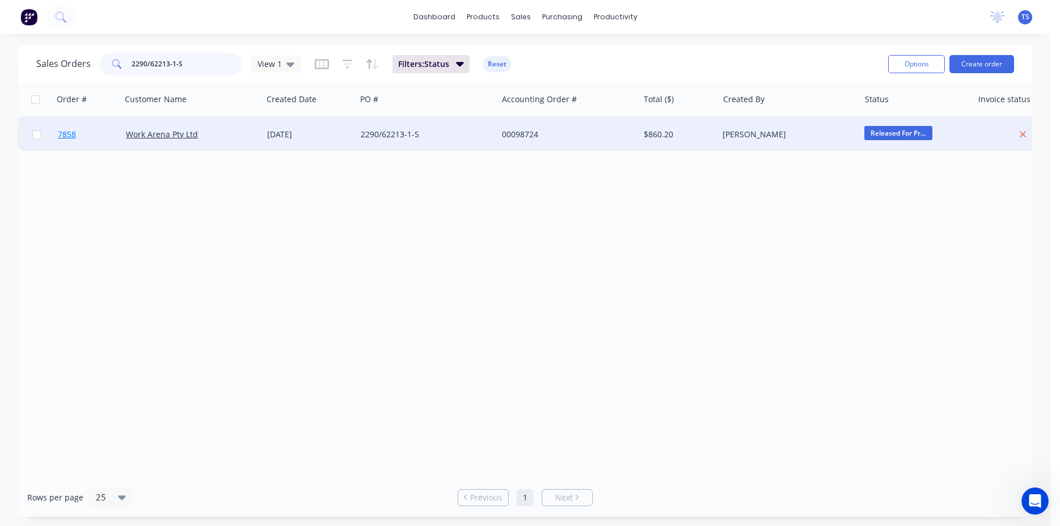
type input "2290/62213-1-S"
click at [88, 141] on link "7858" at bounding box center [92, 134] width 68 height 34
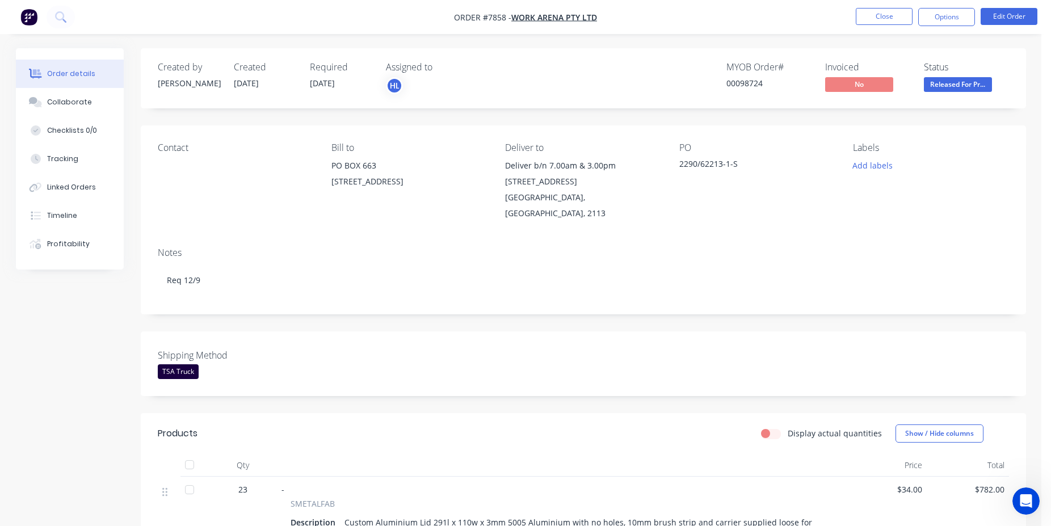
click at [728, 82] on div "00098724" at bounding box center [768, 83] width 85 height 12
copy div "00098724"
click at [879, 15] on button "Close" at bounding box center [883, 16] width 57 height 17
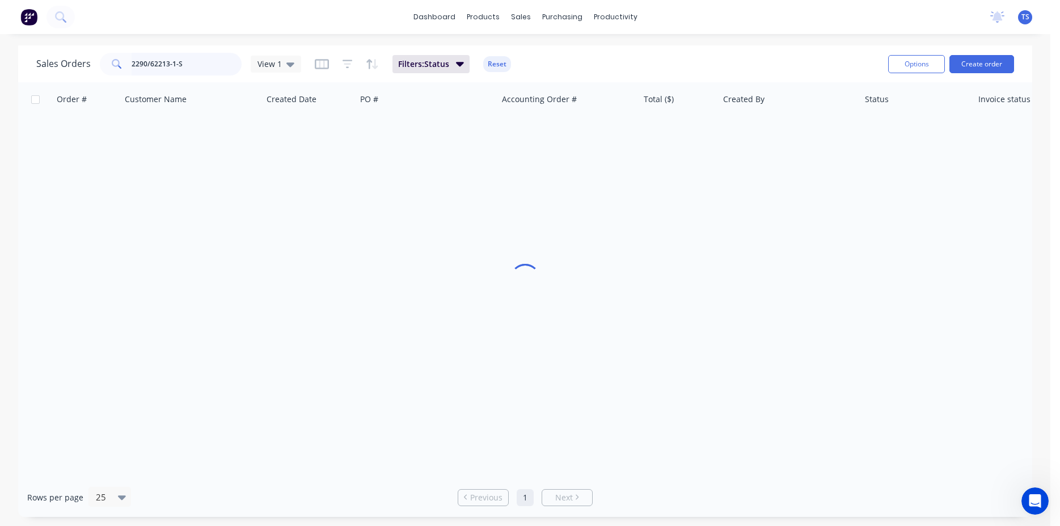
click at [210, 70] on input "2290/62213-1-S" at bounding box center [187, 64] width 111 height 23
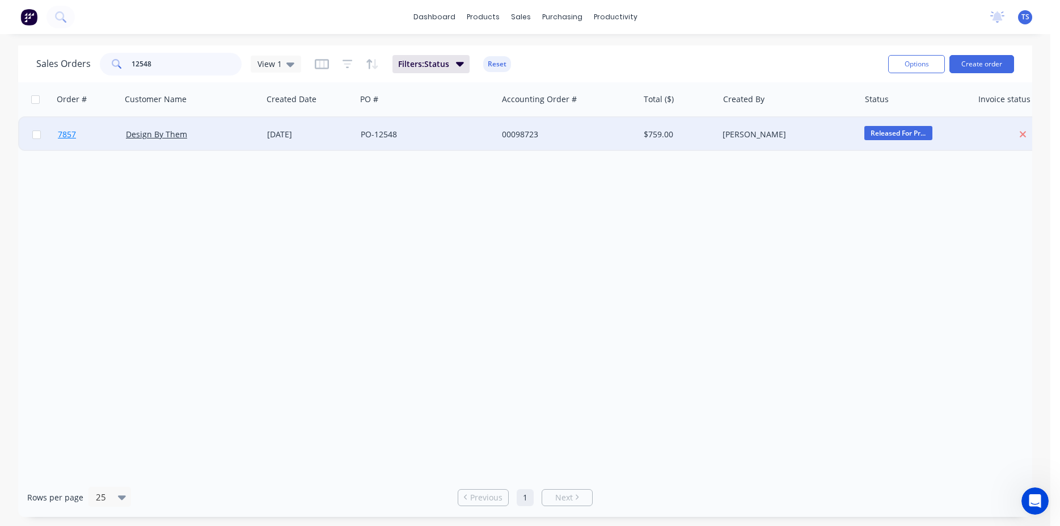
type input "12548"
click at [73, 137] on span "7857" at bounding box center [67, 134] width 18 height 11
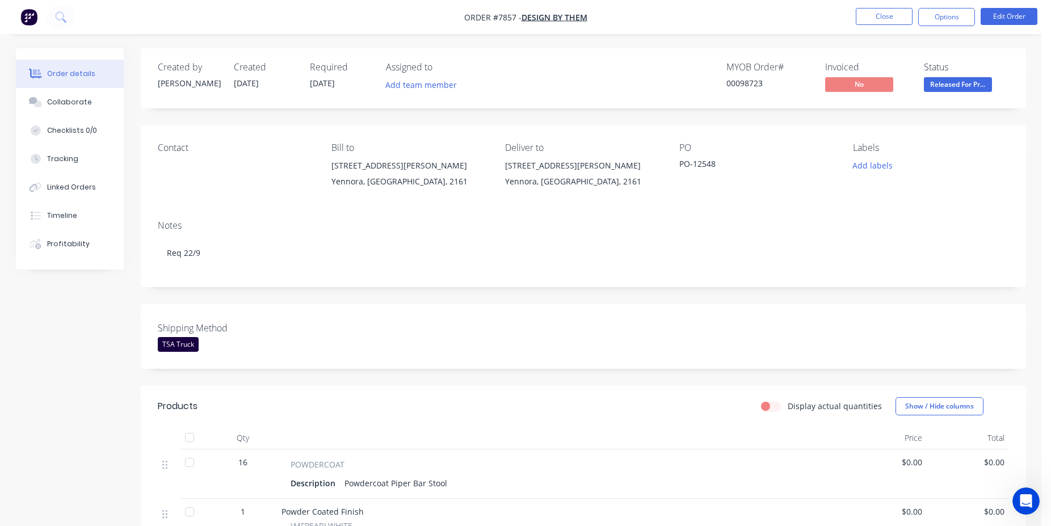
click at [737, 86] on div "00098723" at bounding box center [768, 83] width 85 height 12
copy div "00098723"
click at [865, 13] on button "Close" at bounding box center [883, 16] width 57 height 17
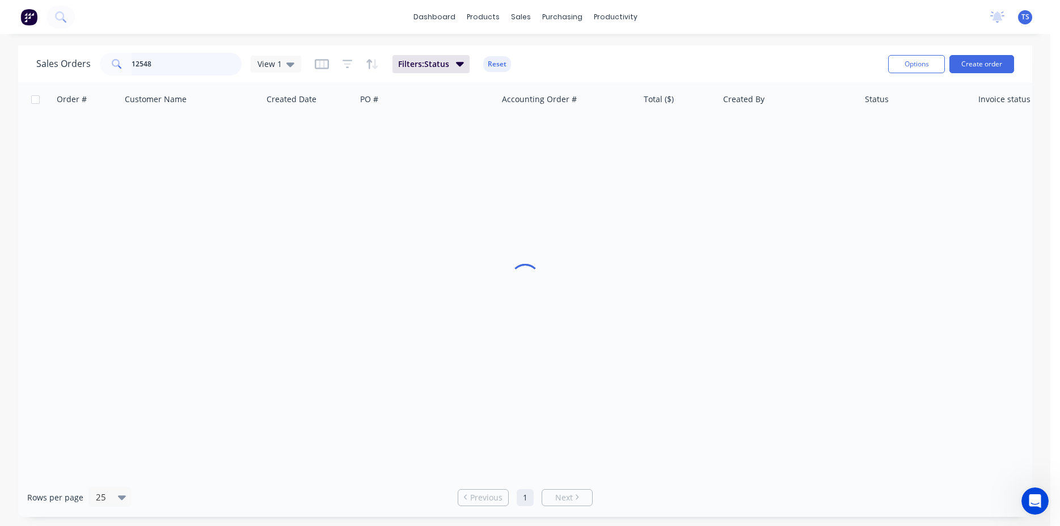
click at [175, 63] on input "12548" at bounding box center [187, 64] width 111 height 23
type input "106678"
click at [162, 66] on input "106678" at bounding box center [187, 64] width 111 height 23
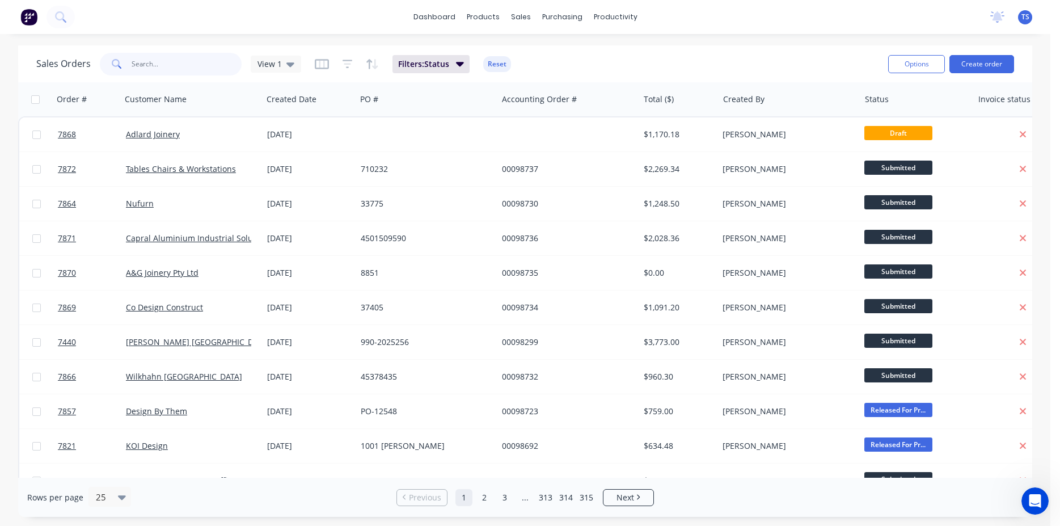
click at [164, 68] on input "text" at bounding box center [187, 64] width 111 height 23
click at [147, 68] on input "text" at bounding box center [187, 64] width 111 height 23
click at [184, 75] on input "text" at bounding box center [187, 64] width 111 height 23
click at [193, 73] on input "text" at bounding box center [187, 64] width 111 height 23
click at [151, 57] on input "text" at bounding box center [187, 64] width 111 height 23
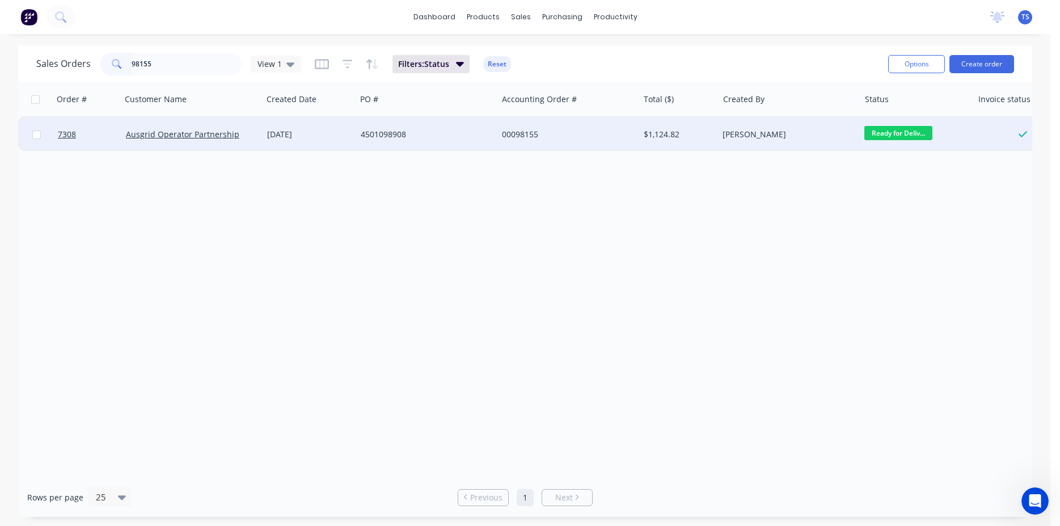
click at [909, 132] on span "Ready for Deliv..." at bounding box center [898, 133] width 68 height 14
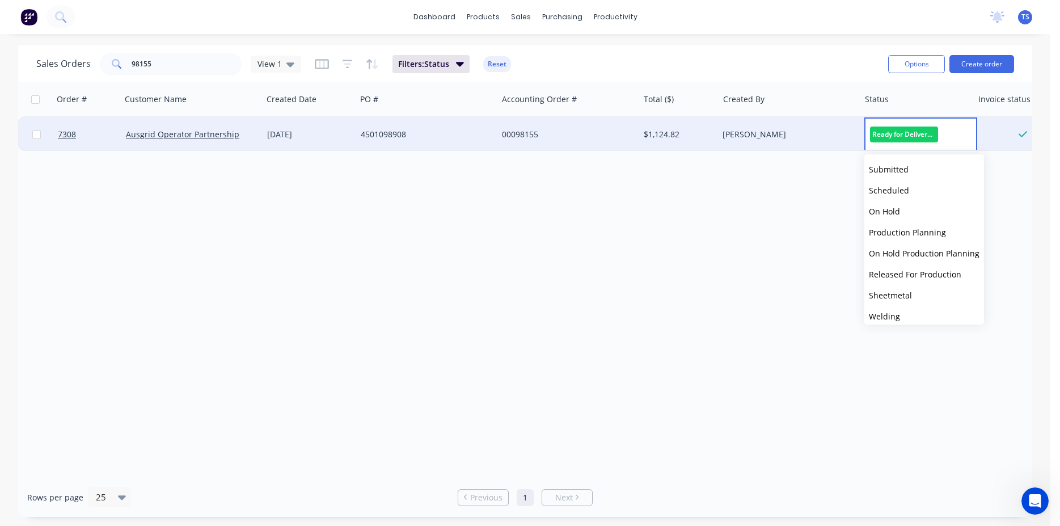
scroll to position [124, 0]
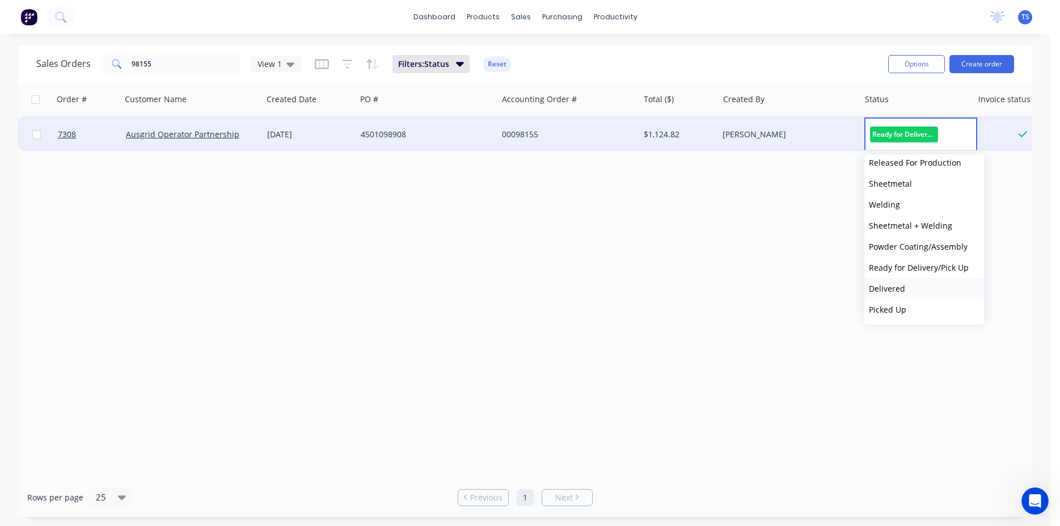
click at [910, 289] on button "Delivered" at bounding box center [924, 288] width 120 height 21
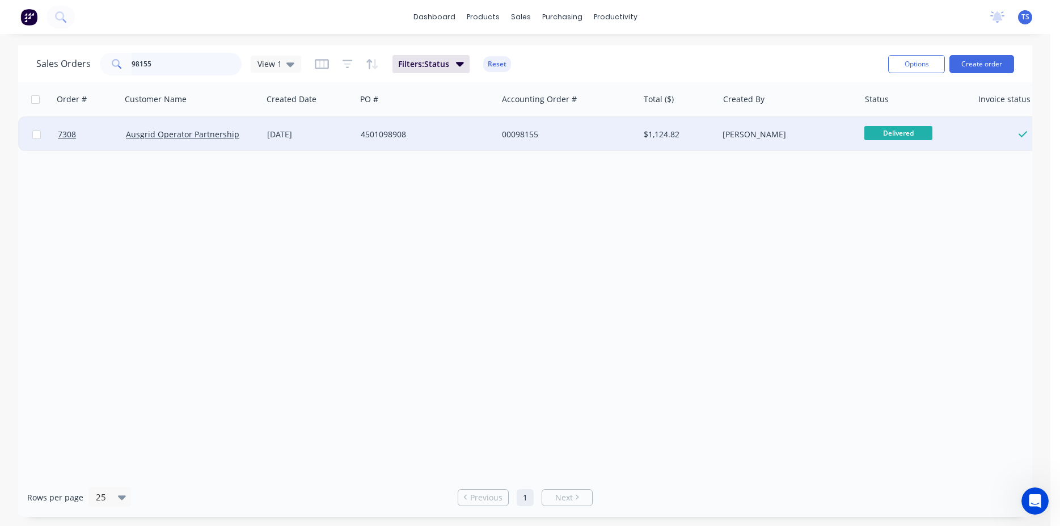
click at [170, 62] on input "98155" at bounding box center [187, 64] width 111 height 23
click at [913, 130] on span "Ready for Deliv..." at bounding box center [898, 133] width 68 height 14
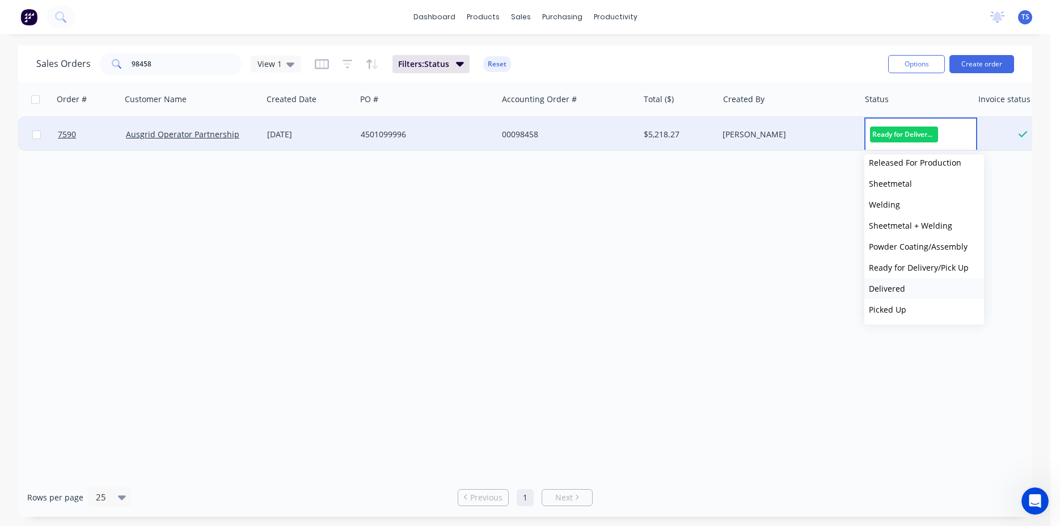
click at [912, 296] on button "Delivered" at bounding box center [924, 288] width 120 height 21
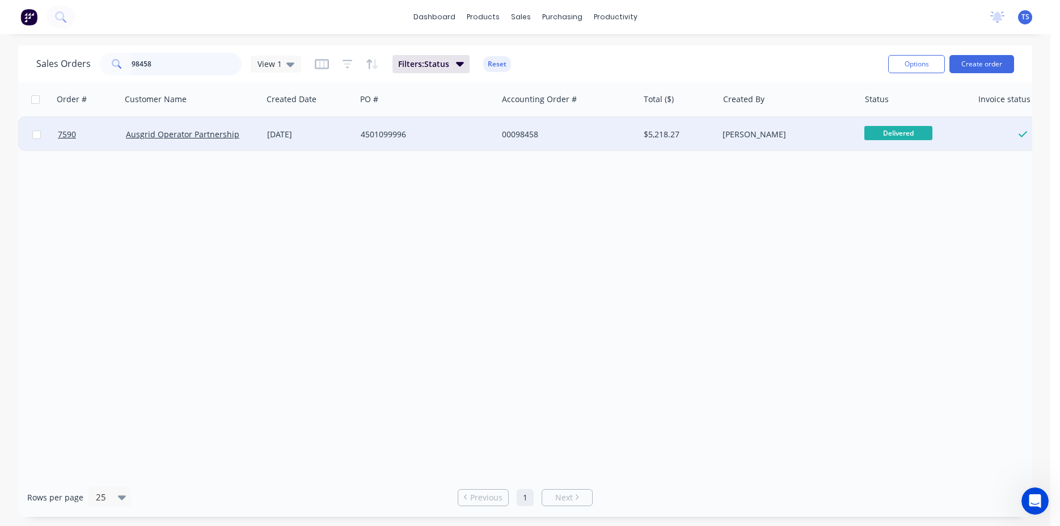
click at [195, 62] on input "98458" at bounding box center [187, 64] width 111 height 23
click at [908, 137] on span "Ready for Deliv..." at bounding box center [898, 133] width 68 height 14
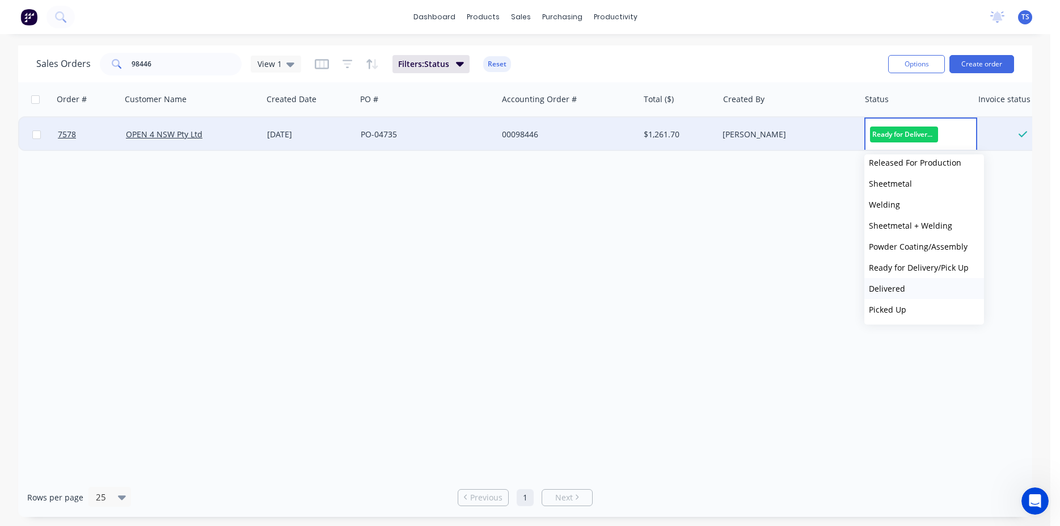
click at [912, 288] on button "Delivered" at bounding box center [924, 288] width 120 height 21
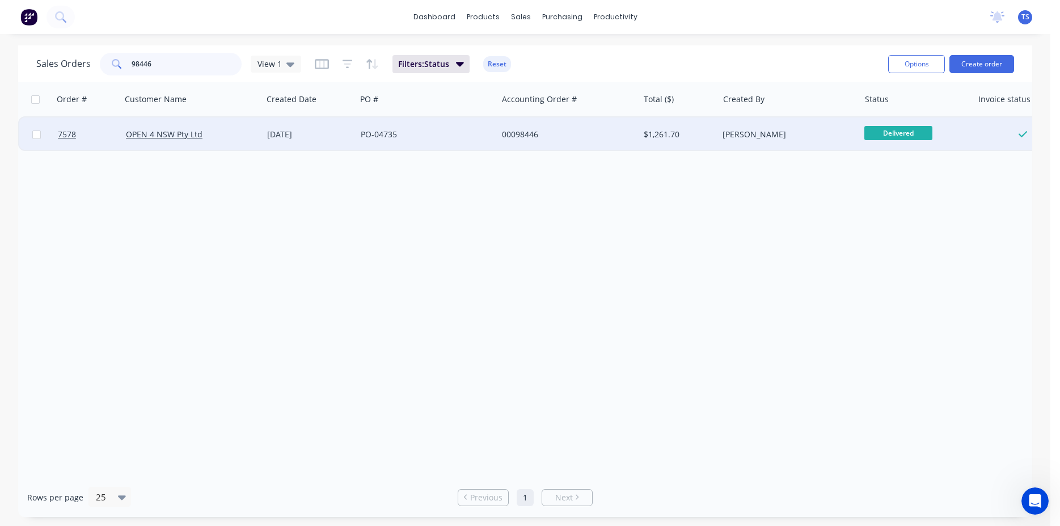
click at [175, 68] on input "98446" at bounding box center [187, 64] width 111 height 23
click at [870, 137] on span "Ready for Deliv..." at bounding box center [898, 133] width 68 height 14
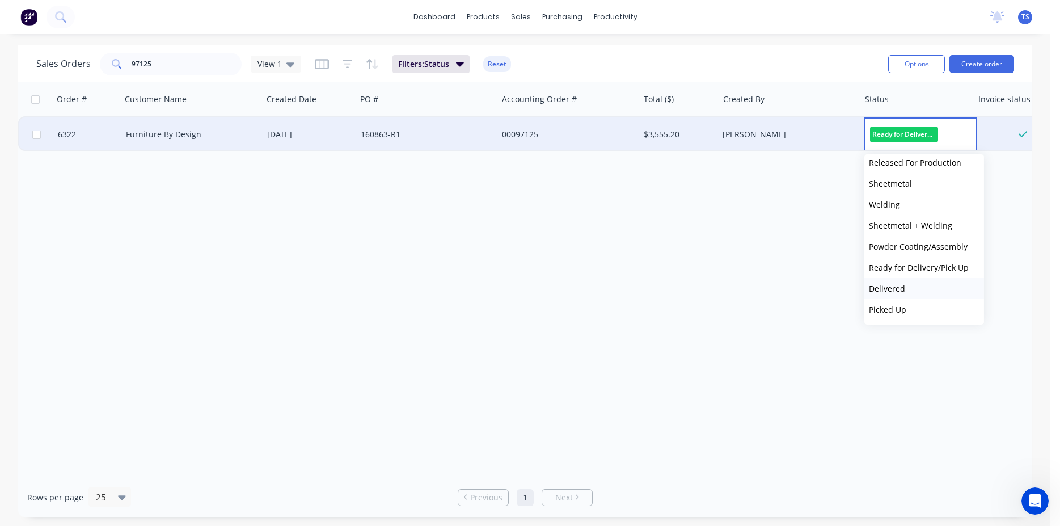
click at [913, 289] on button "Delivered" at bounding box center [924, 288] width 120 height 21
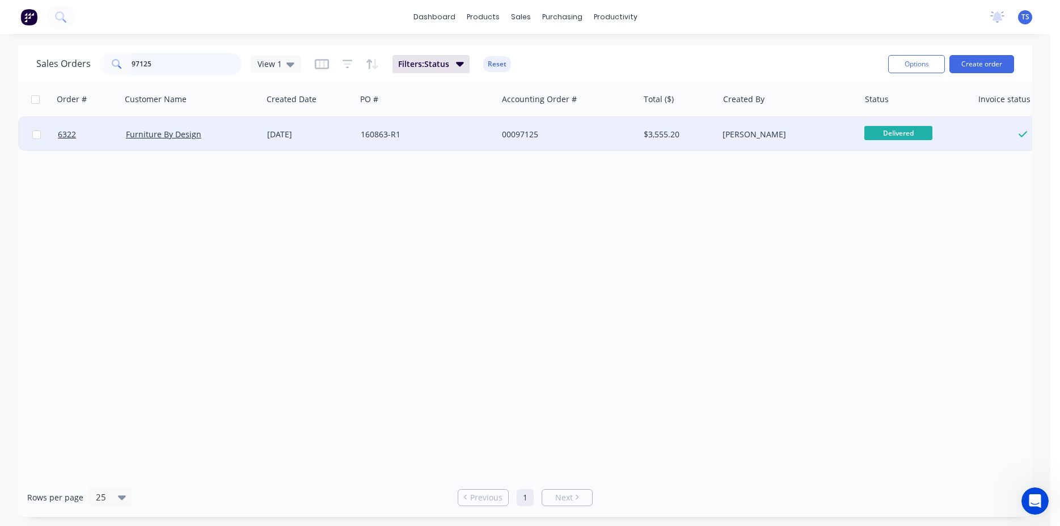
click at [167, 67] on input "97125" at bounding box center [187, 64] width 111 height 23
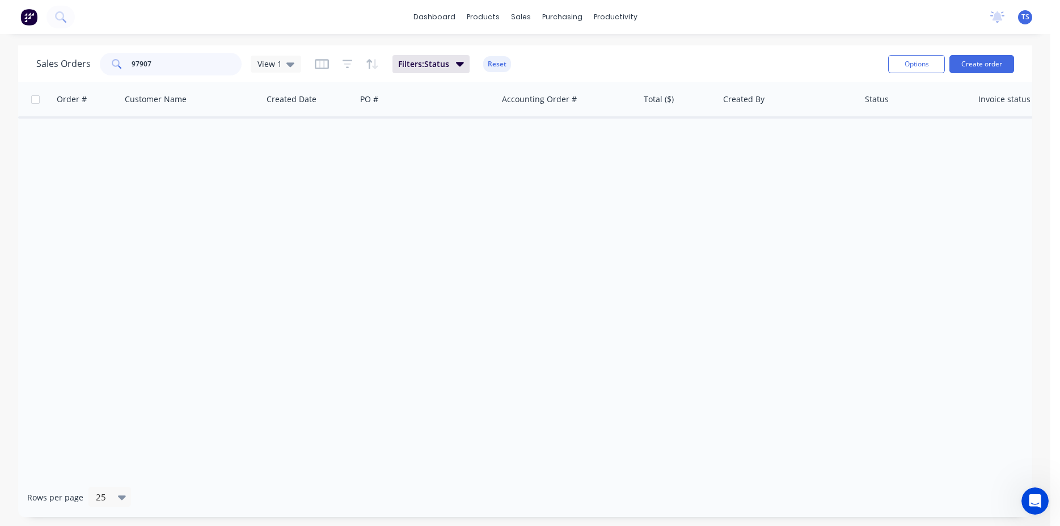
click at [174, 64] on input "97907" at bounding box center [187, 64] width 111 height 23
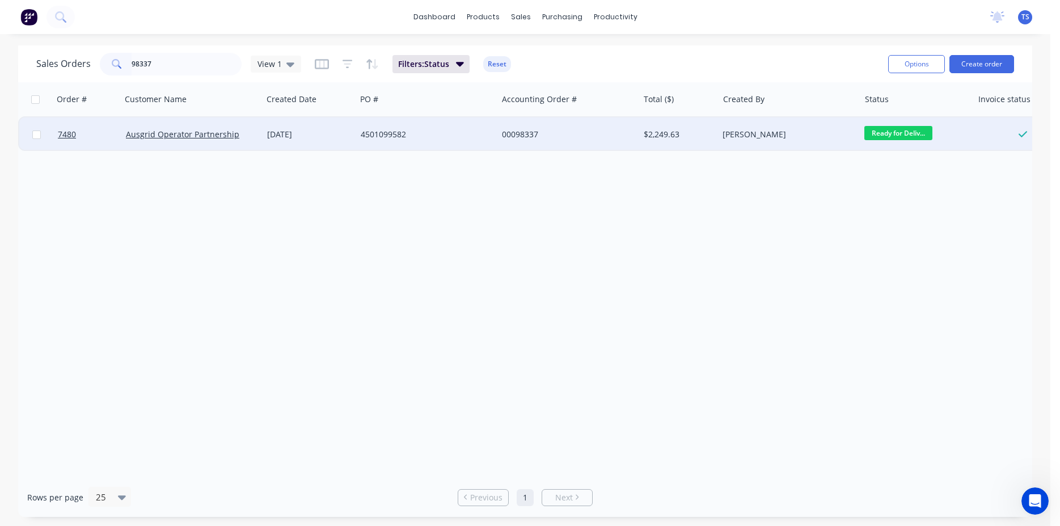
click at [902, 134] on span "Ready for Deliv..." at bounding box center [898, 133] width 68 height 14
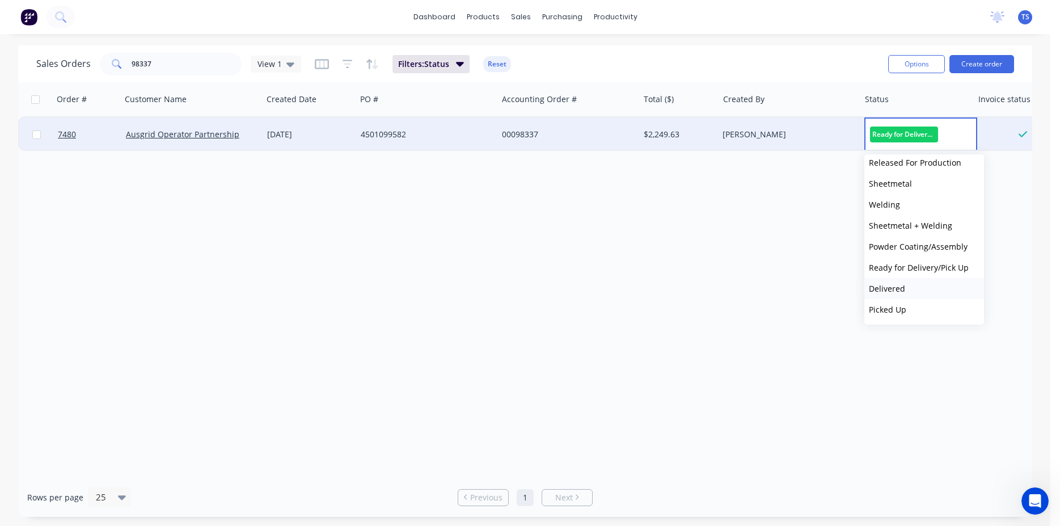
click at [898, 288] on span "Delivered" at bounding box center [887, 288] width 36 height 11
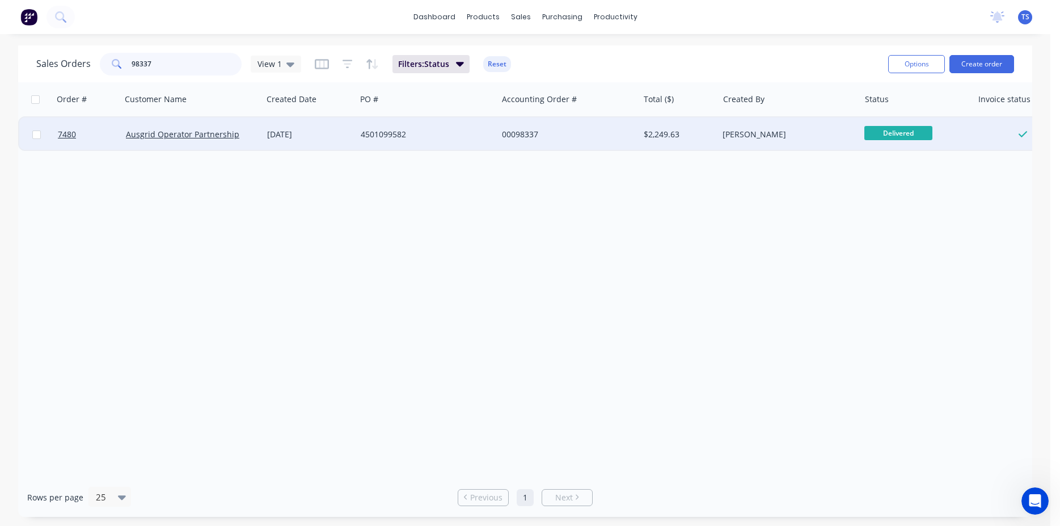
click at [167, 59] on input "98337" at bounding box center [187, 64] width 111 height 23
click at [899, 133] on span "Ready for Deliv..." at bounding box center [898, 133] width 68 height 14
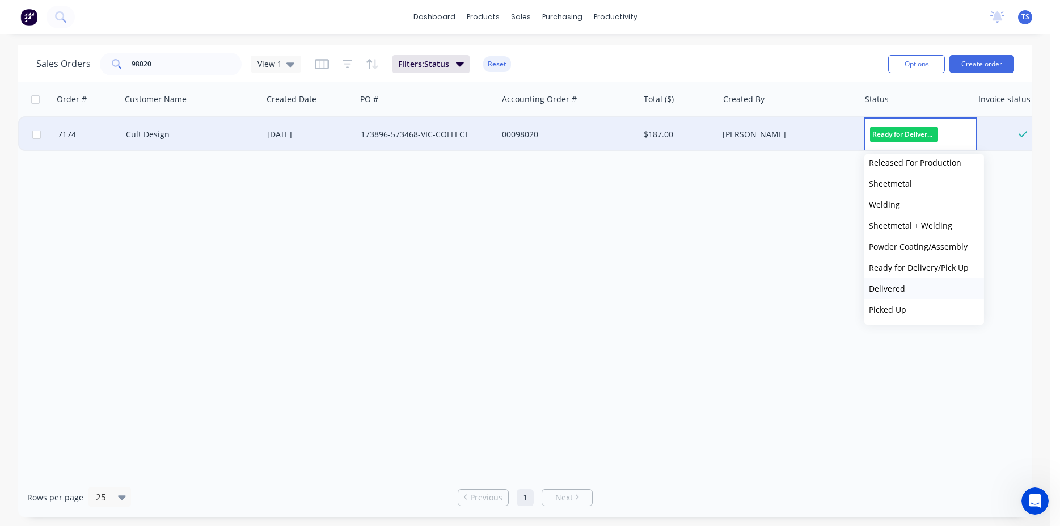
click at [913, 286] on button "Delivered" at bounding box center [924, 288] width 120 height 21
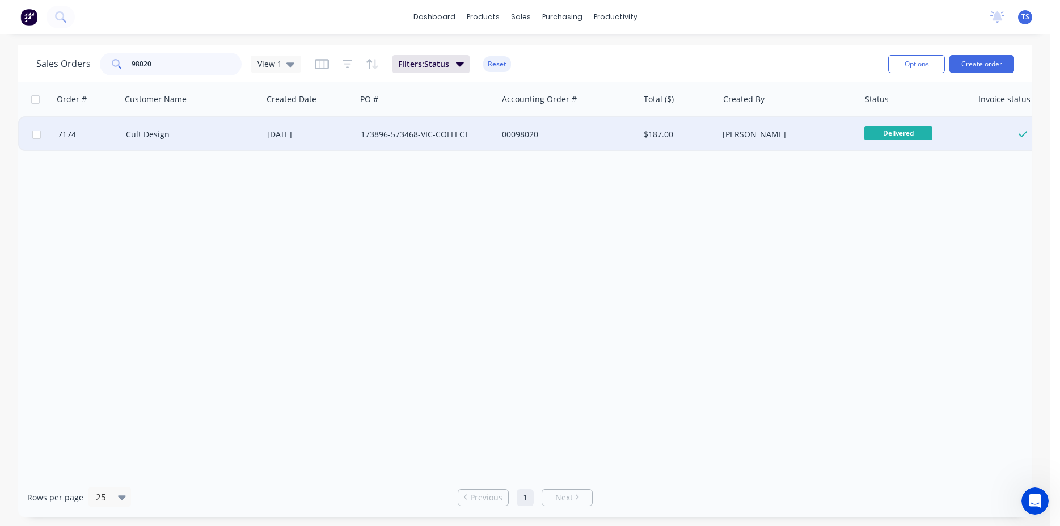
click at [162, 64] on input "98020" at bounding box center [187, 64] width 111 height 23
click at [897, 134] on span "Ready for Deliv..." at bounding box center [898, 133] width 68 height 14
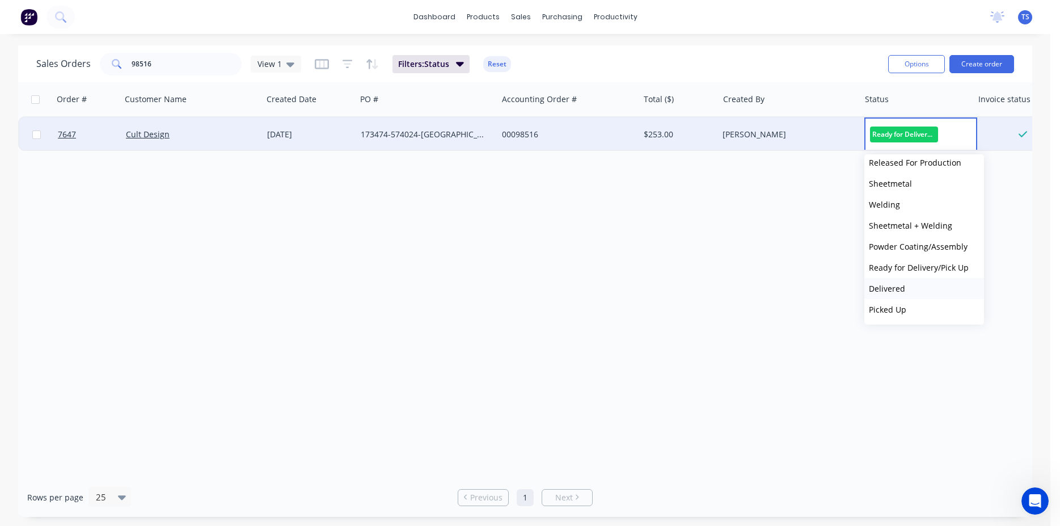
click at [915, 293] on button "Delivered" at bounding box center [924, 288] width 120 height 21
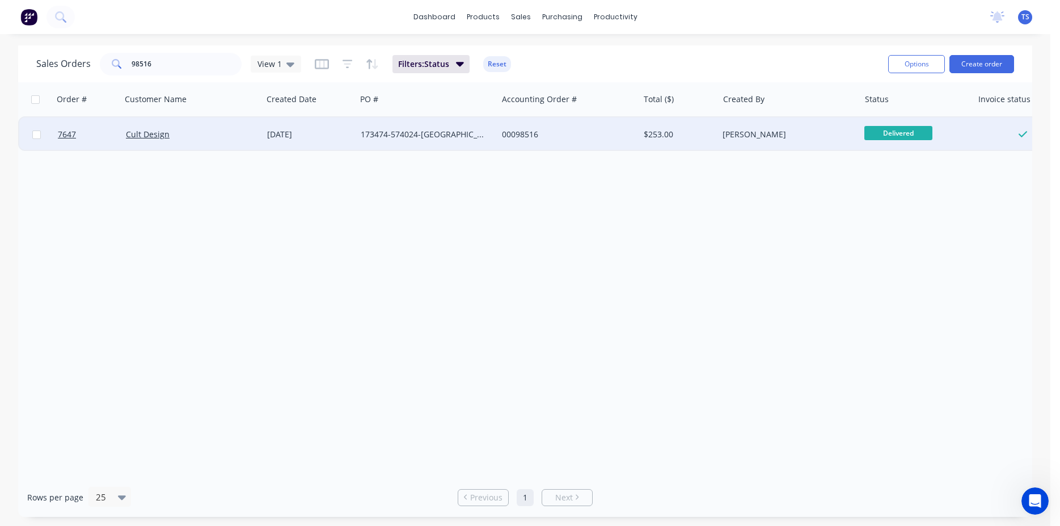
click at [171, 75] on div "Sales Orders 98516 View 1 Filters: Status Reset" at bounding box center [457, 64] width 843 height 28
click at [167, 66] on input "98516" at bounding box center [187, 64] width 111 height 23
click at [905, 134] on span "Ready for Deliv..." at bounding box center [898, 133] width 68 height 14
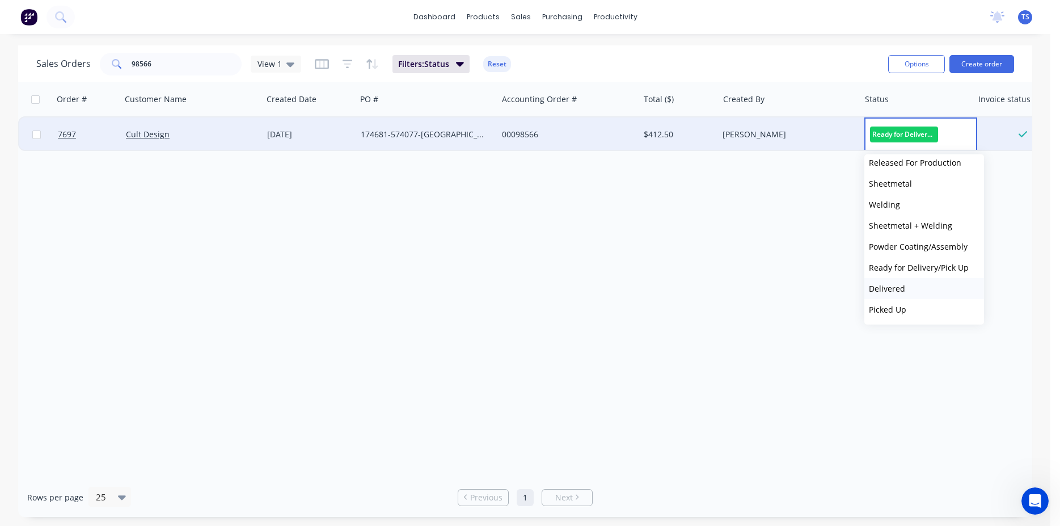
click at [922, 293] on button "Delivered" at bounding box center [924, 288] width 120 height 21
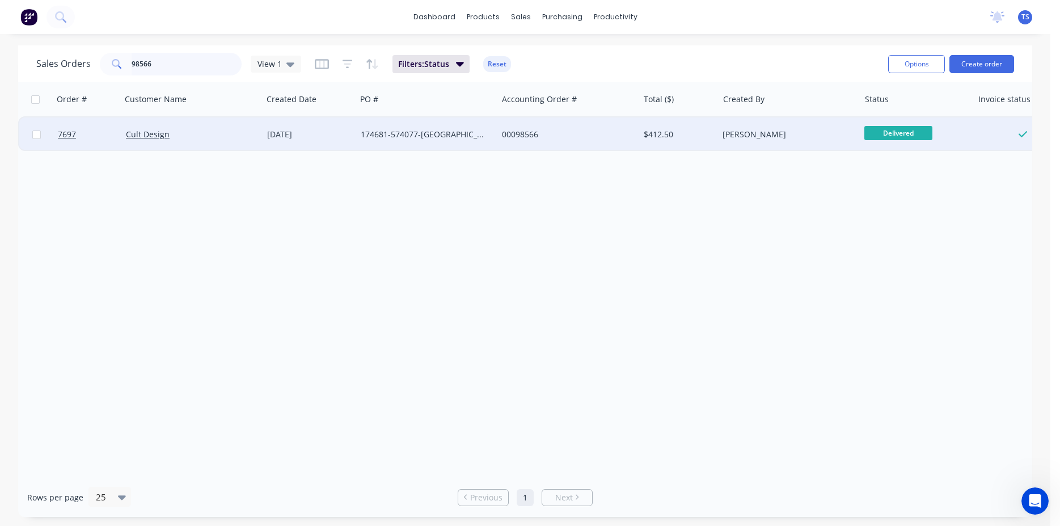
click at [167, 66] on input "98566" at bounding box center [187, 64] width 111 height 23
click at [872, 132] on span "Ready for Deliv..." at bounding box center [898, 133] width 68 height 14
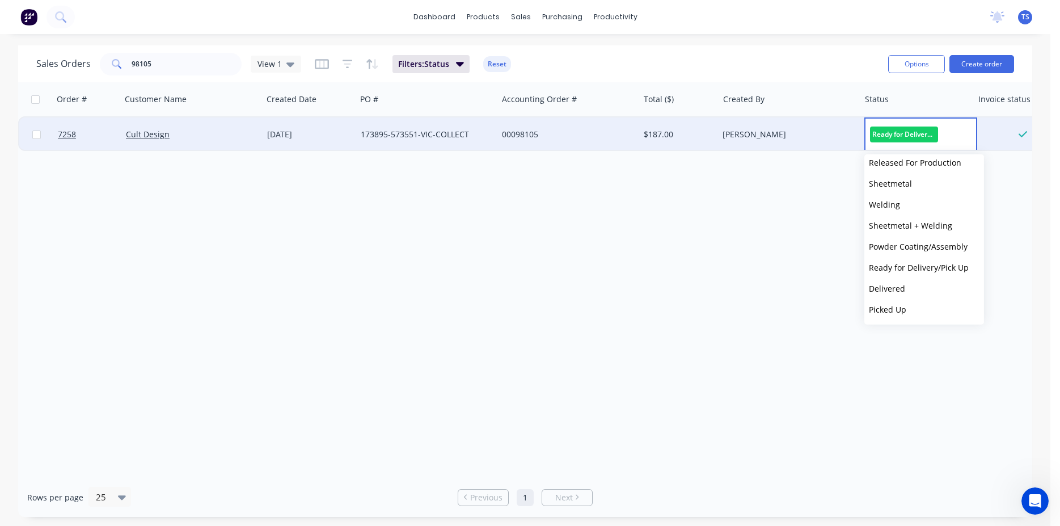
drag, startPoint x: 914, startPoint y: 290, endPoint x: 861, endPoint y: 268, distance: 57.7
click at [914, 290] on button "Delivered" at bounding box center [924, 288] width 120 height 21
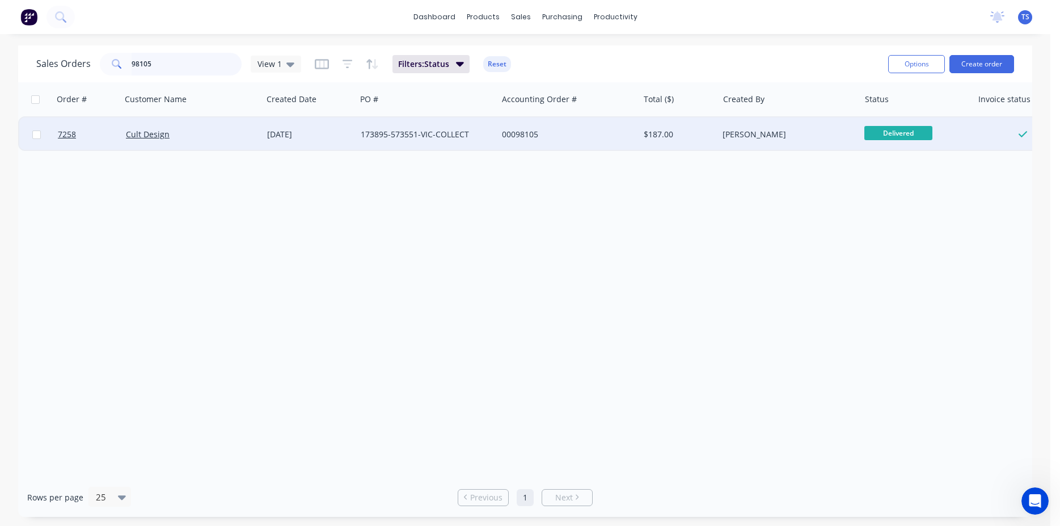
click at [193, 64] on input "98105" at bounding box center [187, 64] width 111 height 23
click at [898, 131] on span "Ready for Deliv..." at bounding box center [898, 133] width 68 height 14
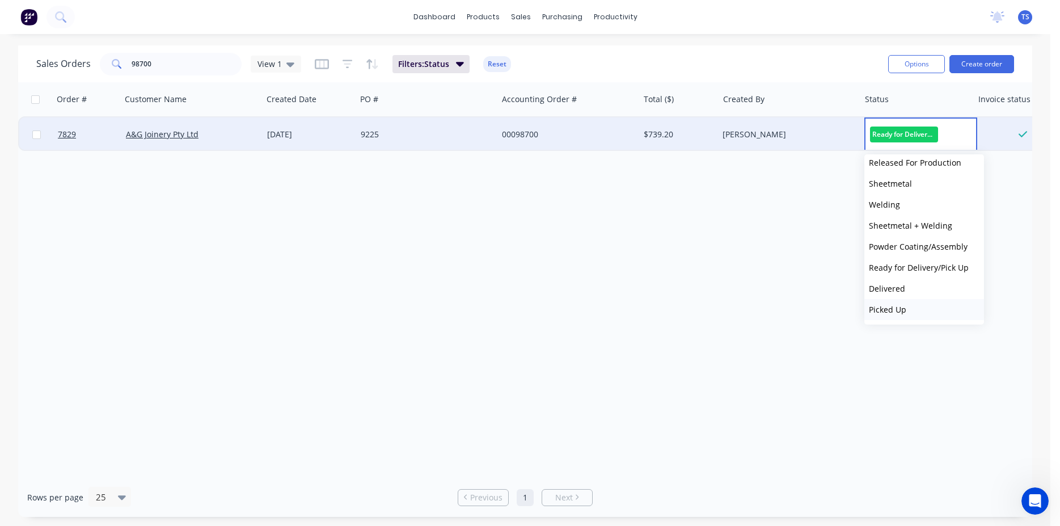
click at [922, 307] on button "Picked Up" at bounding box center [924, 309] width 120 height 21
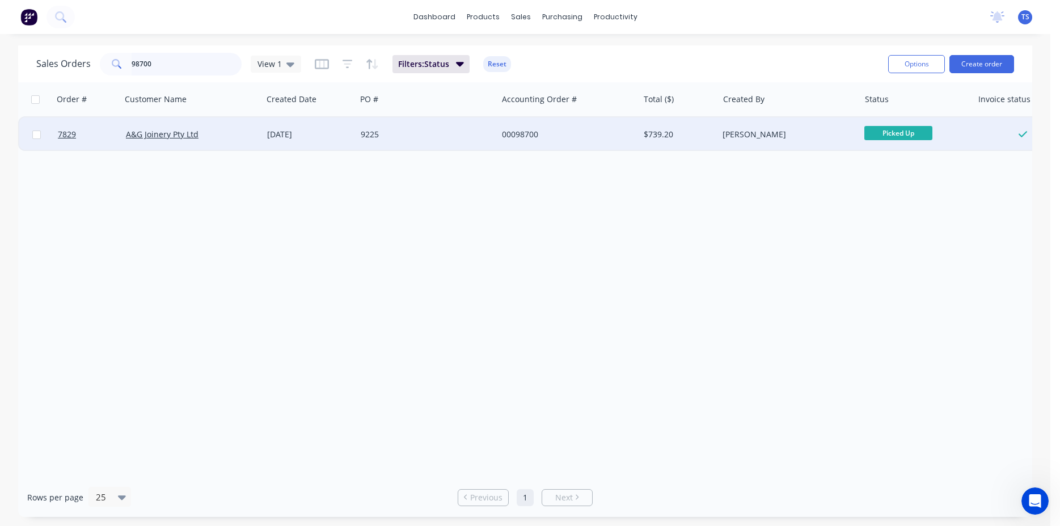
click at [179, 61] on input "98700" at bounding box center [187, 64] width 111 height 23
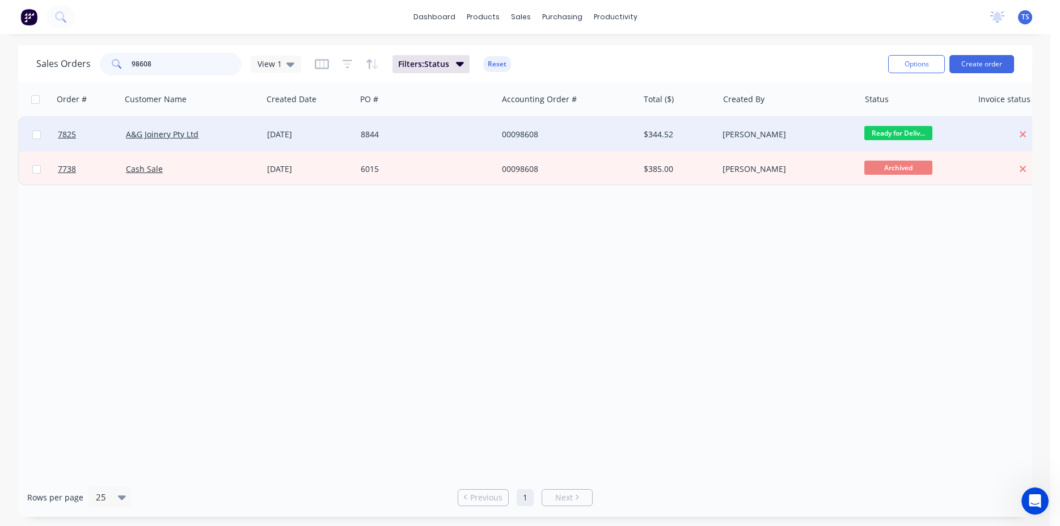
type input "98608"
click at [904, 133] on span "Ready for Deliv..." at bounding box center [898, 133] width 68 height 14
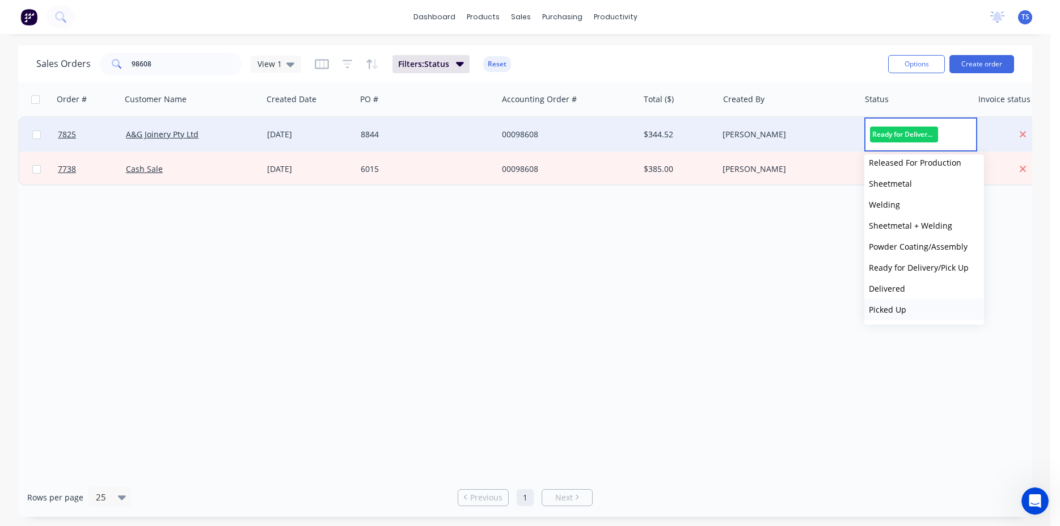
click at [910, 305] on button "Picked Up" at bounding box center [924, 309] width 120 height 21
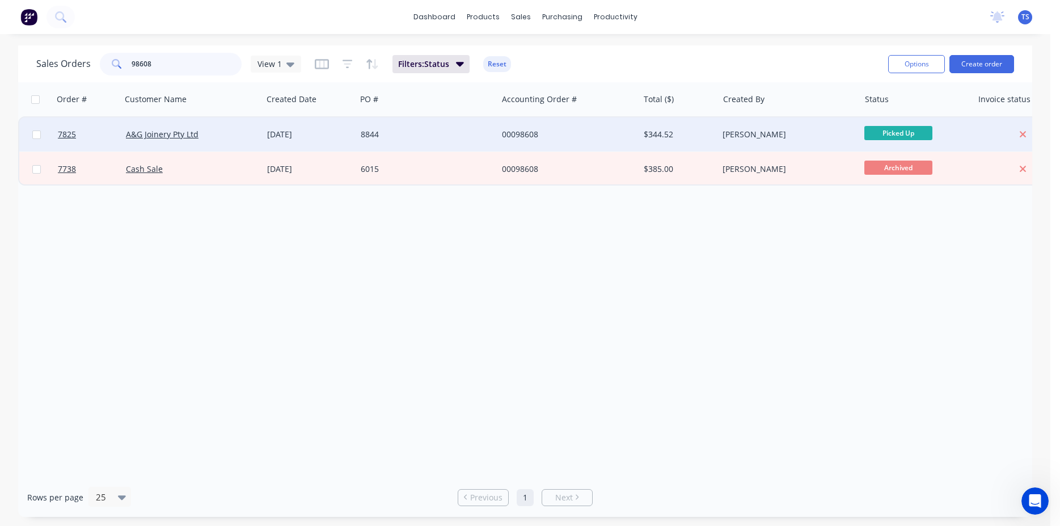
click at [187, 60] on input "98608" at bounding box center [187, 64] width 111 height 23
